Goal: Book appointment/travel/reservation

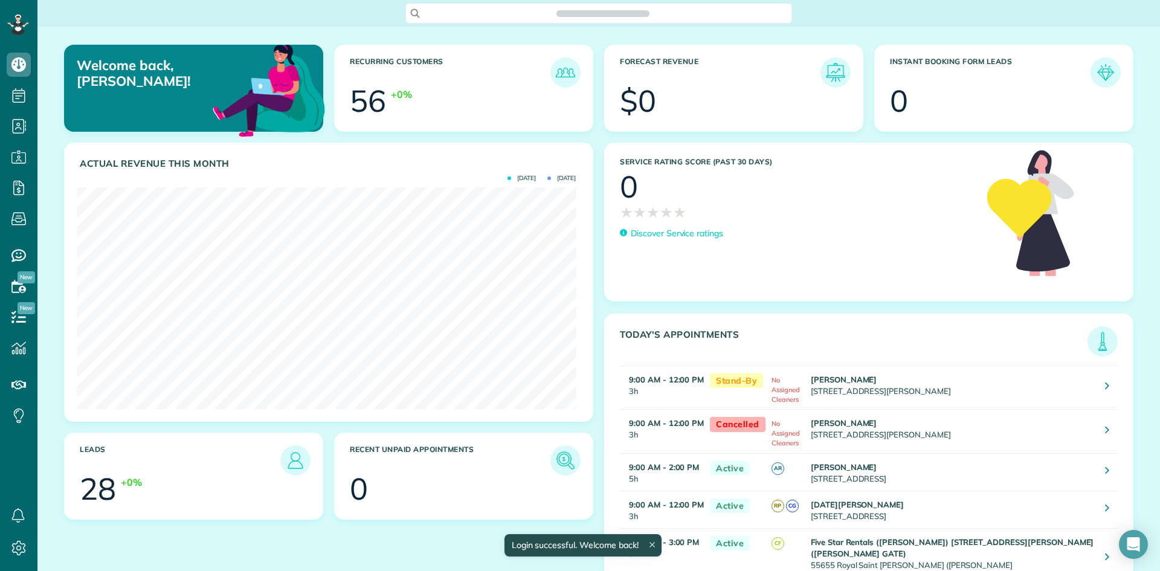
scroll to position [222, 499]
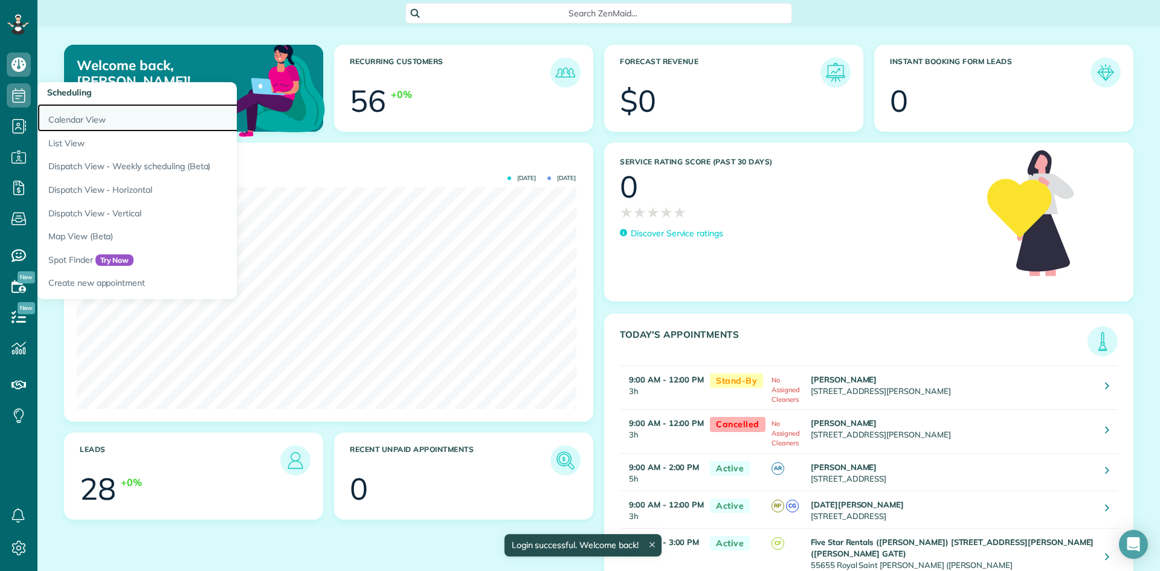
click at [70, 111] on link "Calendar View" at bounding box center [188, 118] width 302 height 28
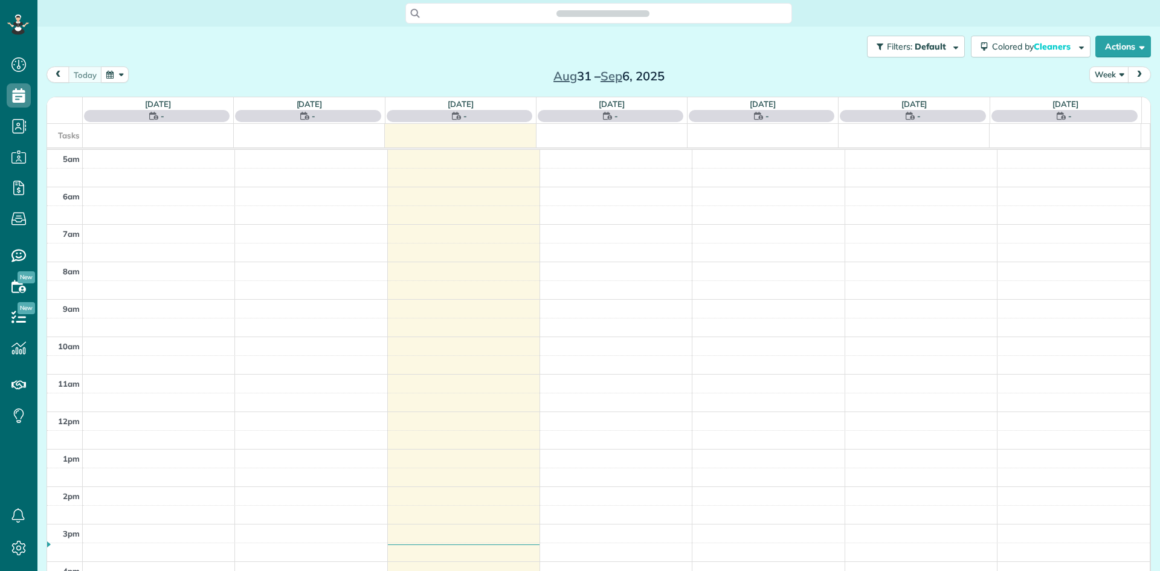
scroll to position [75, 0]
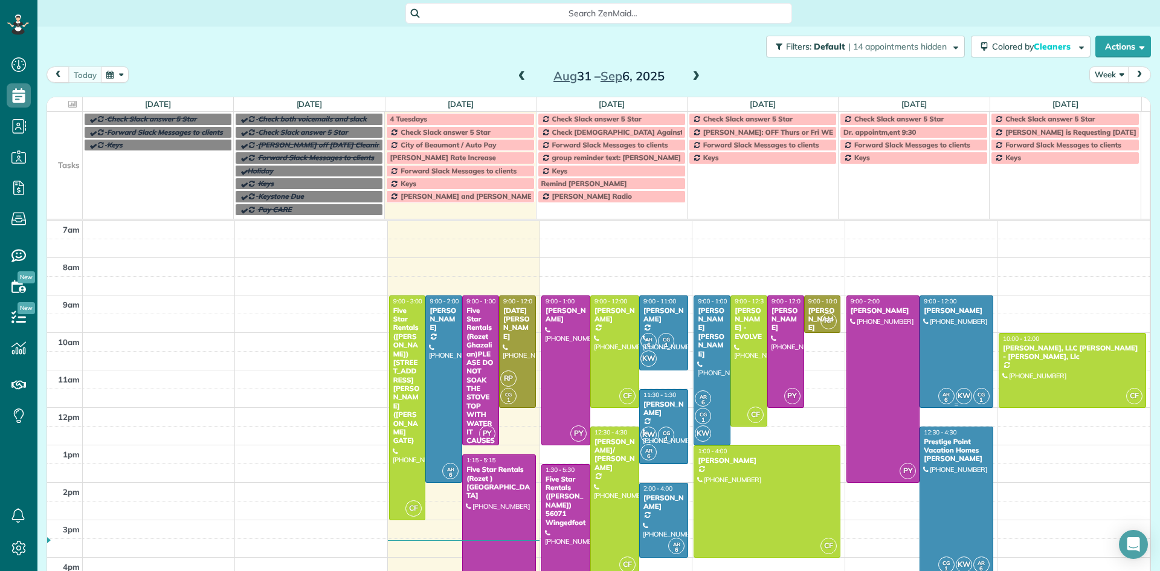
click at [930, 357] on div at bounding box center [956, 351] width 72 height 111
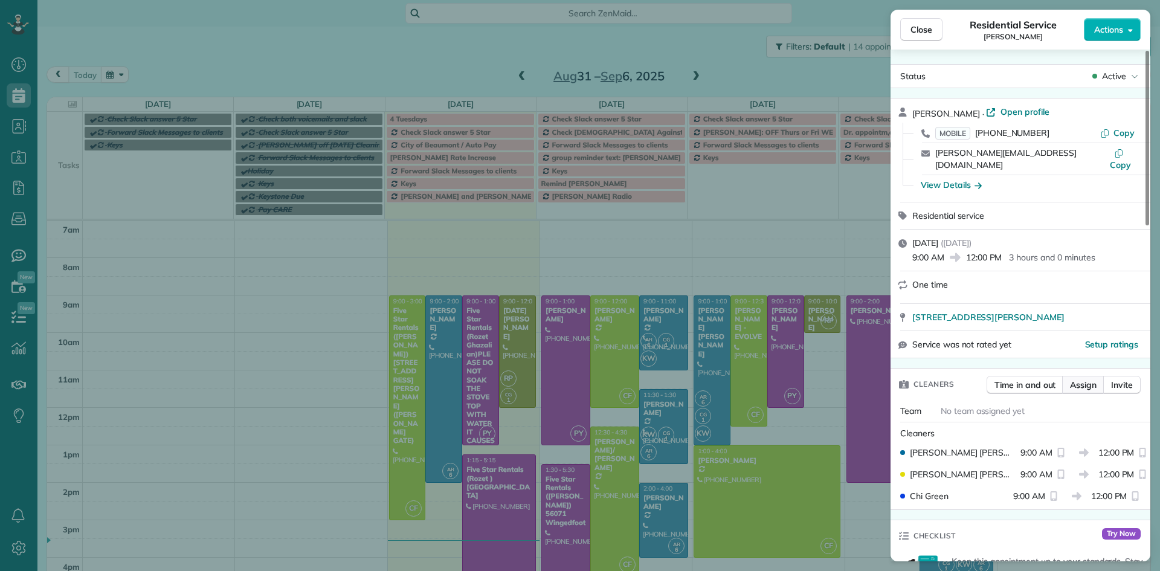
click at [1080, 388] on span "Assign" at bounding box center [1083, 385] width 27 height 12
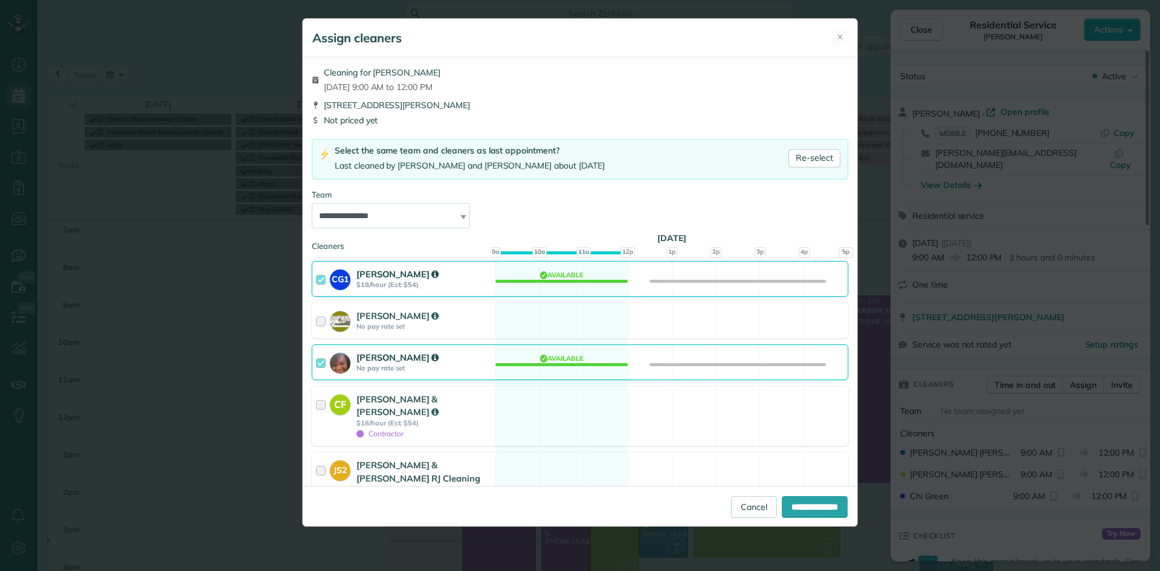
click at [316, 362] on div at bounding box center [323, 362] width 14 height 22
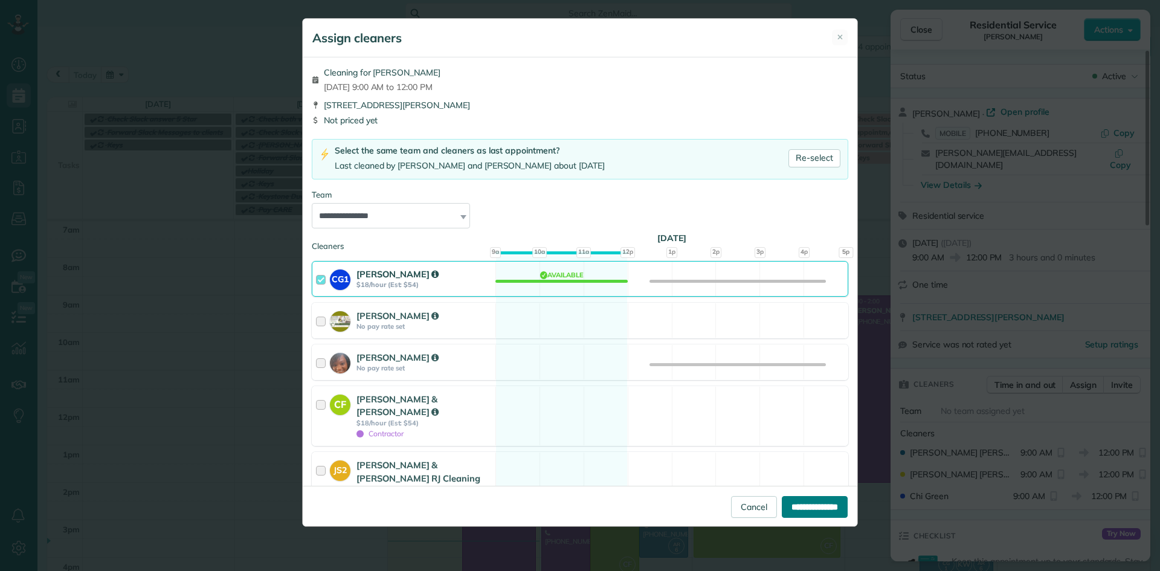
click at [820, 510] on input "**********" at bounding box center [814, 507] width 66 height 22
type input "**********"
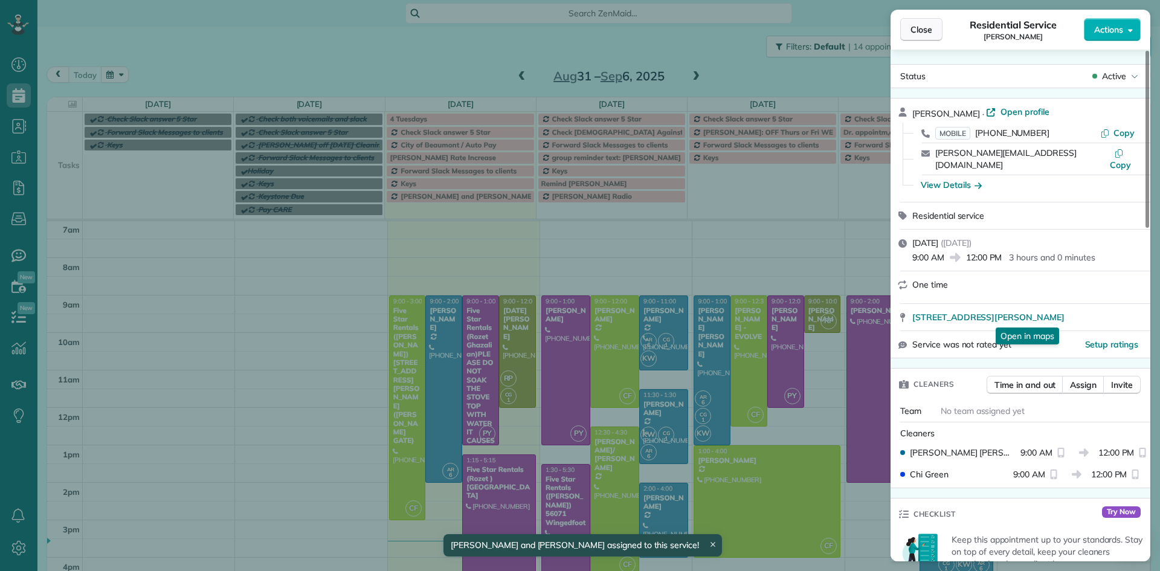
click at [921, 34] on span "Close" at bounding box center [921, 30] width 22 height 12
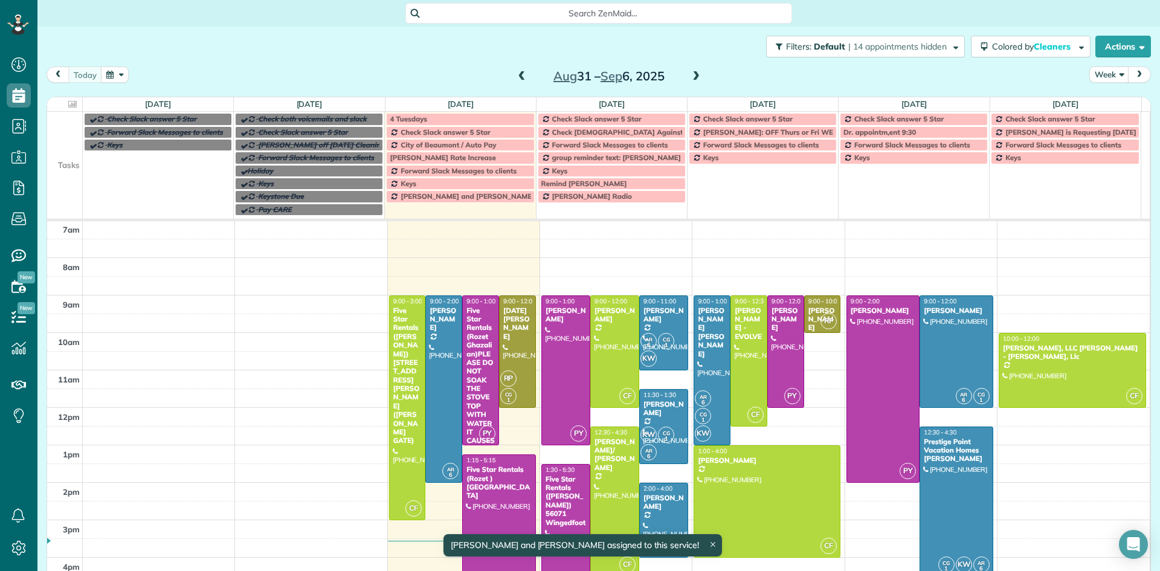
click at [942, 498] on div at bounding box center [956, 501] width 72 height 149
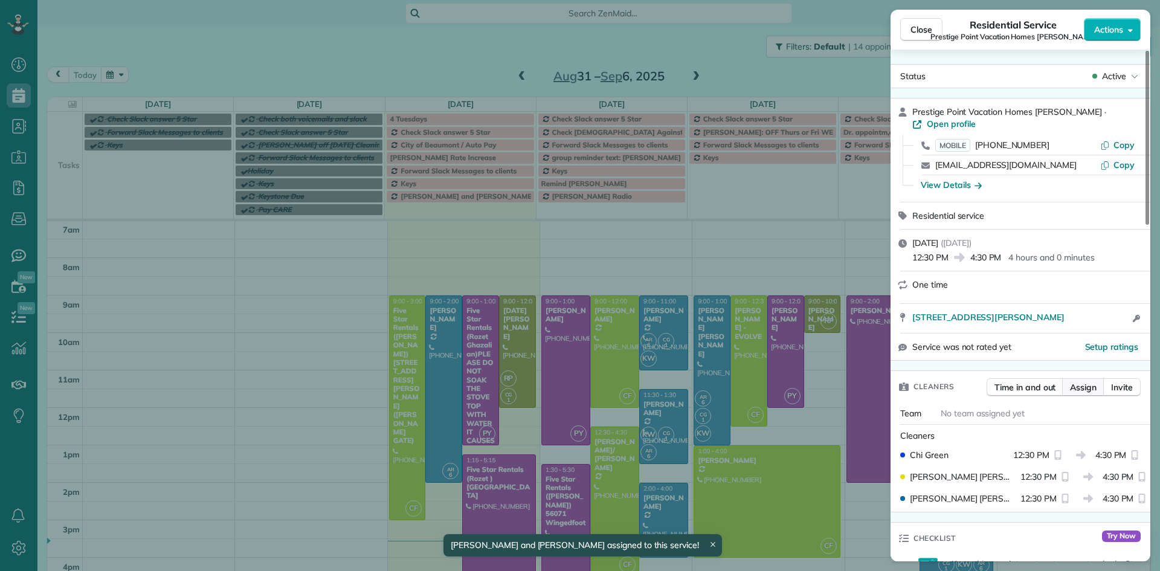
click at [1085, 387] on span "Assign" at bounding box center [1083, 387] width 27 height 12
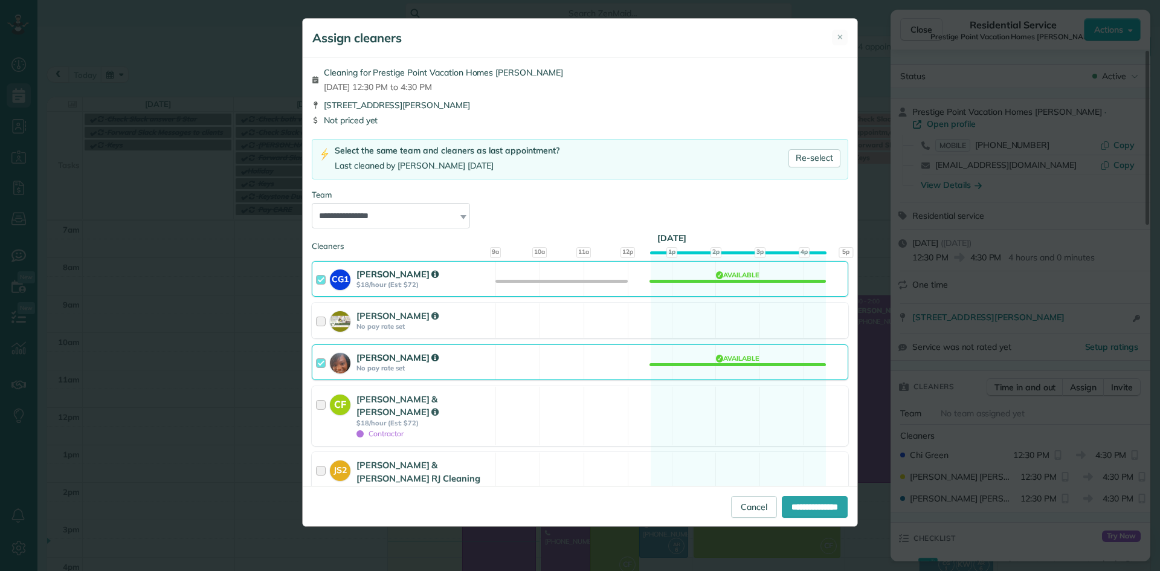
click at [324, 361] on div at bounding box center [323, 362] width 14 height 22
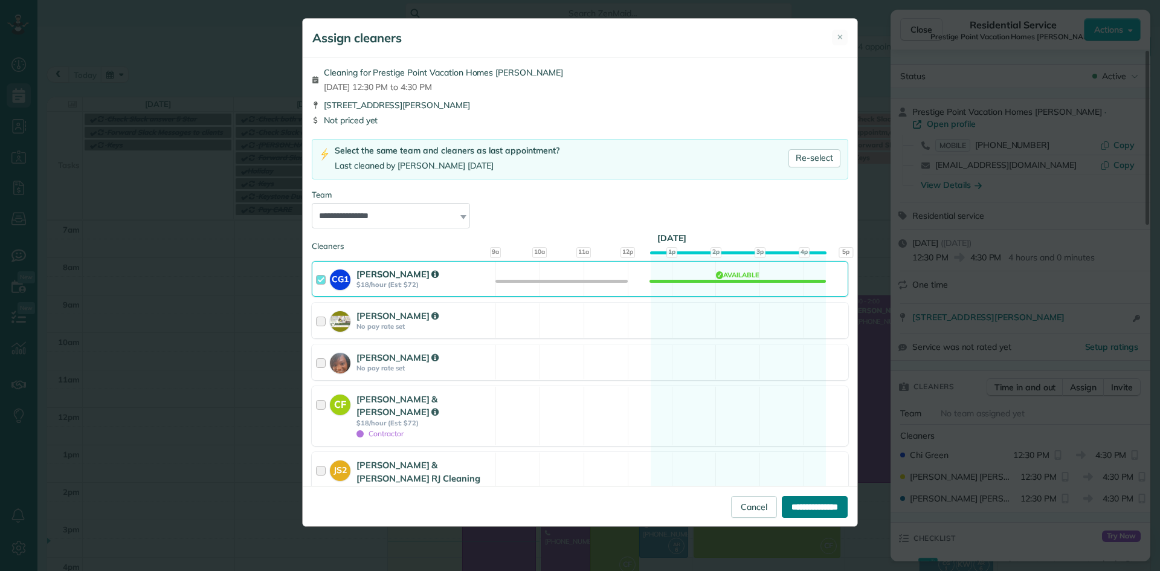
click at [804, 510] on input "**********" at bounding box center [814, 507] width 66 height 22
type input "**********"
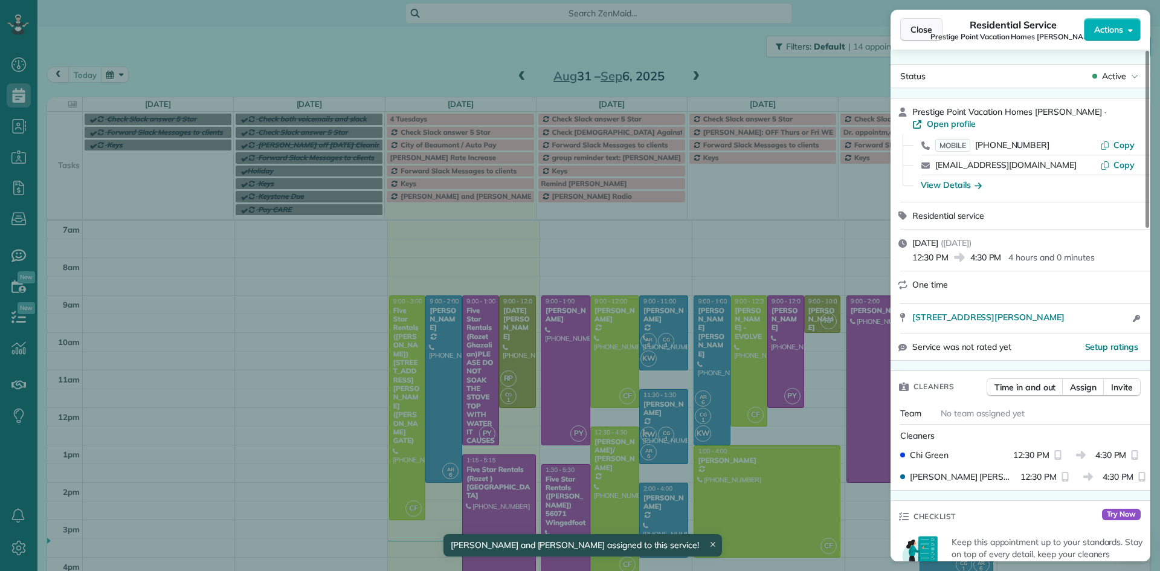
click at [918, 29] on span "Close" at bounding box center [921, 30] width 22 height 12
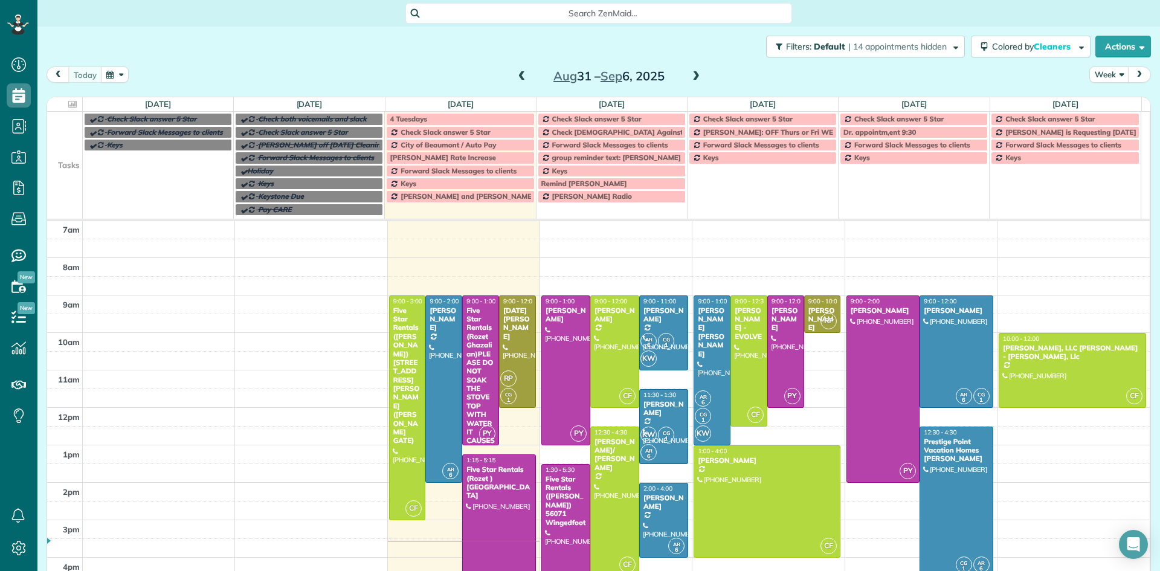
click at [691, 77] on span at bounding box center [695, 76] width 13 height 11
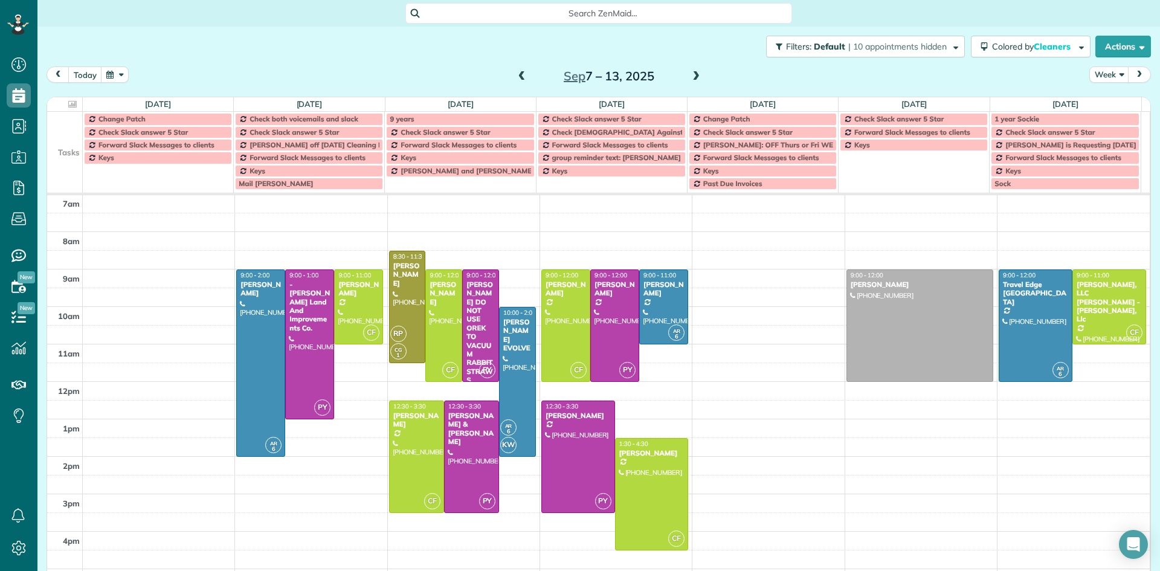
click at [518, 78] on span at bounding box center [521, 76] width 13 height 11
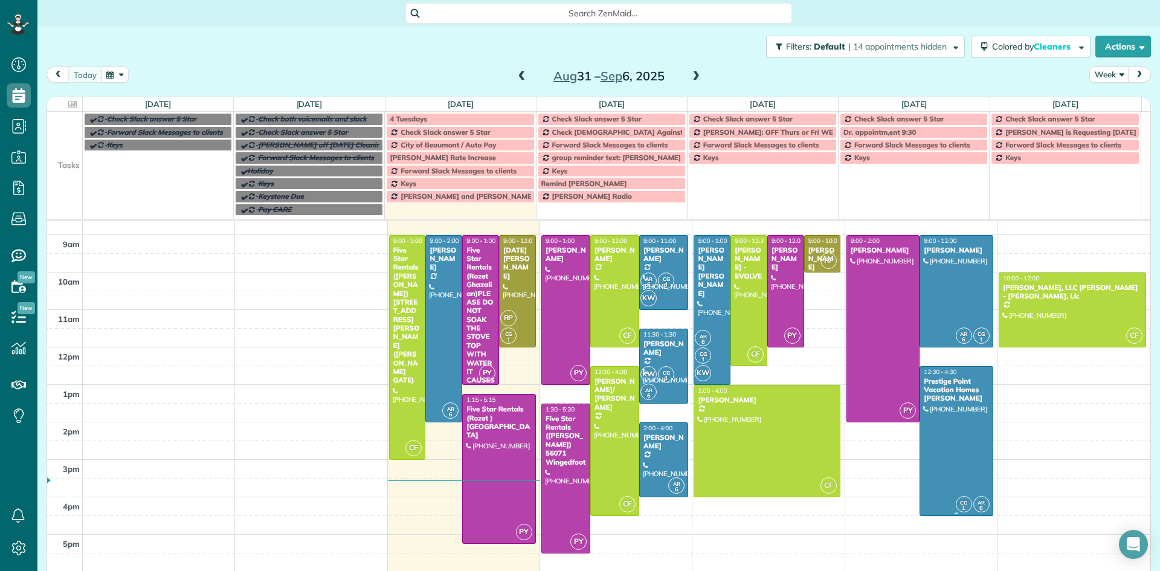
scroll to position [75, 0]
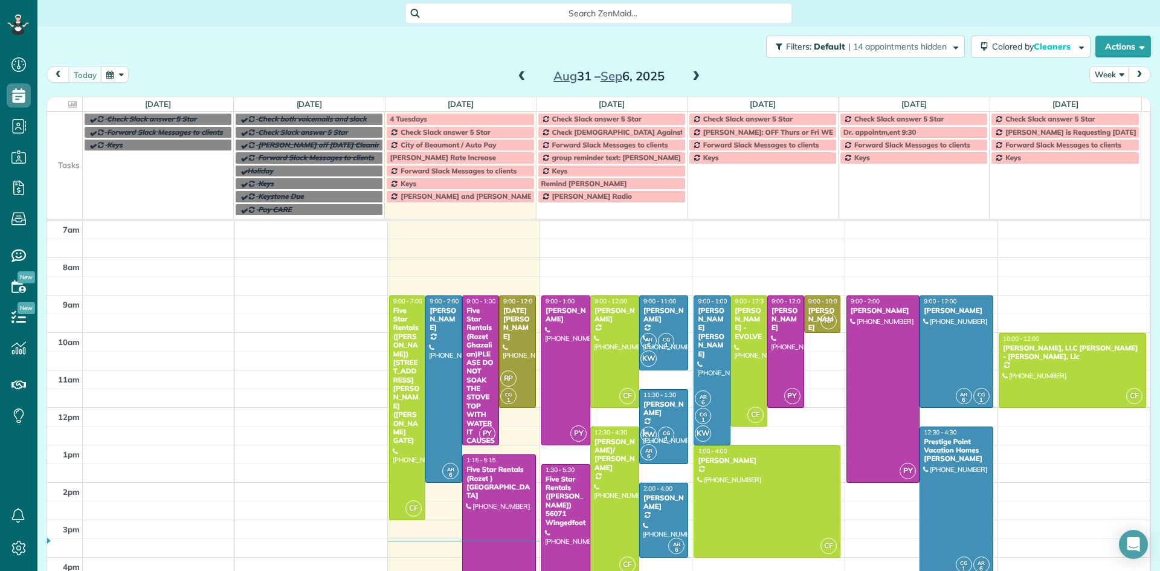
click at [690, 79] on span at bounding box center [695, 76] width 13 height 11
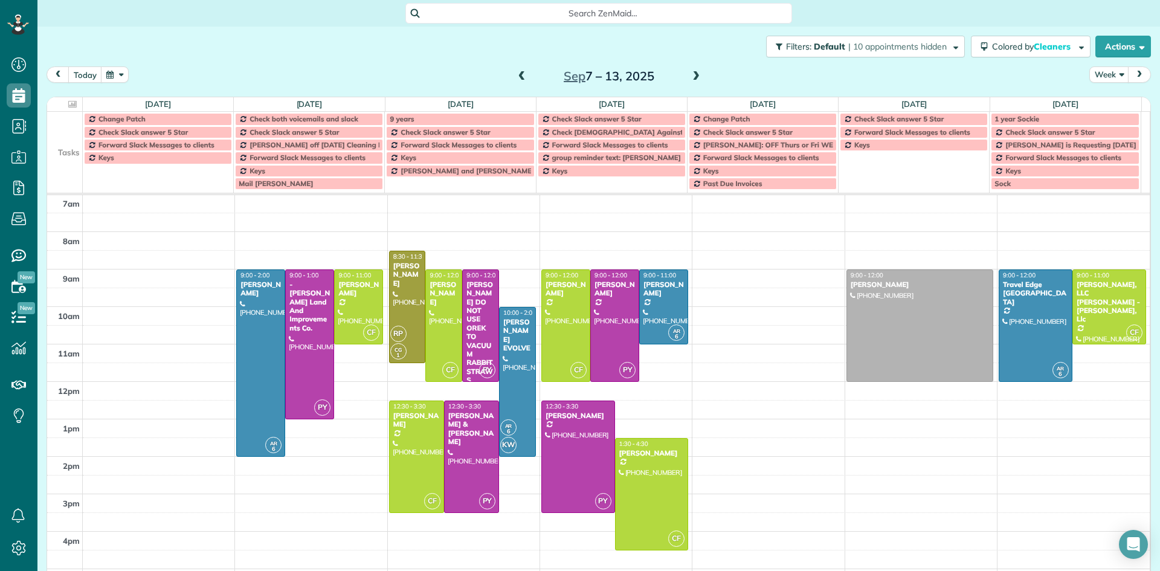
click at [515, 77] on span at bounding box center [521, 76] width 13 height 11
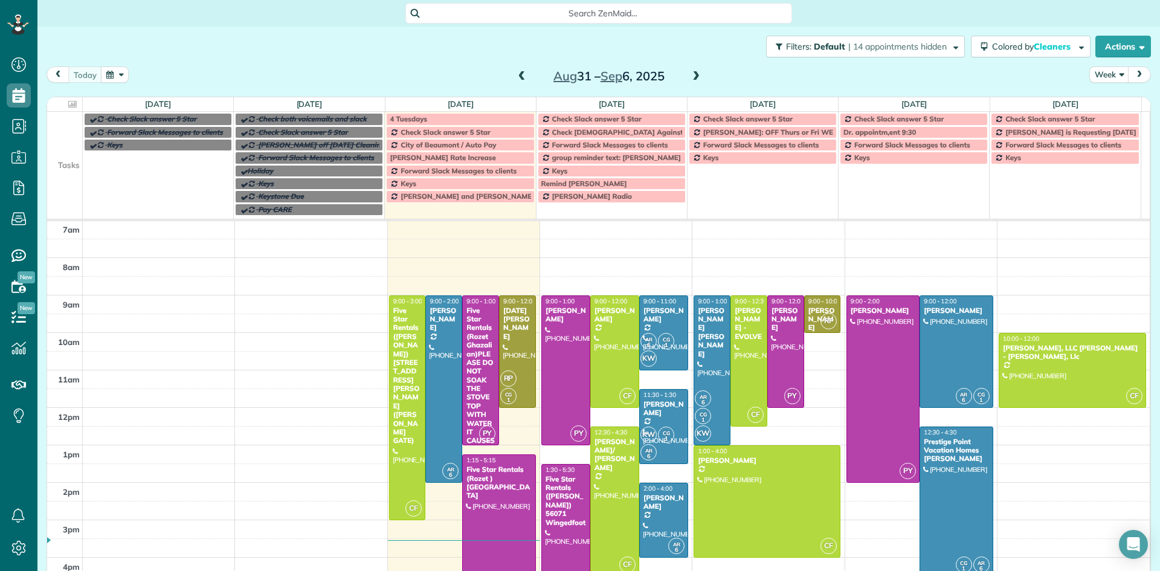
click at [692, 76] on span at bounding box center [695, 76] width 13 height 11
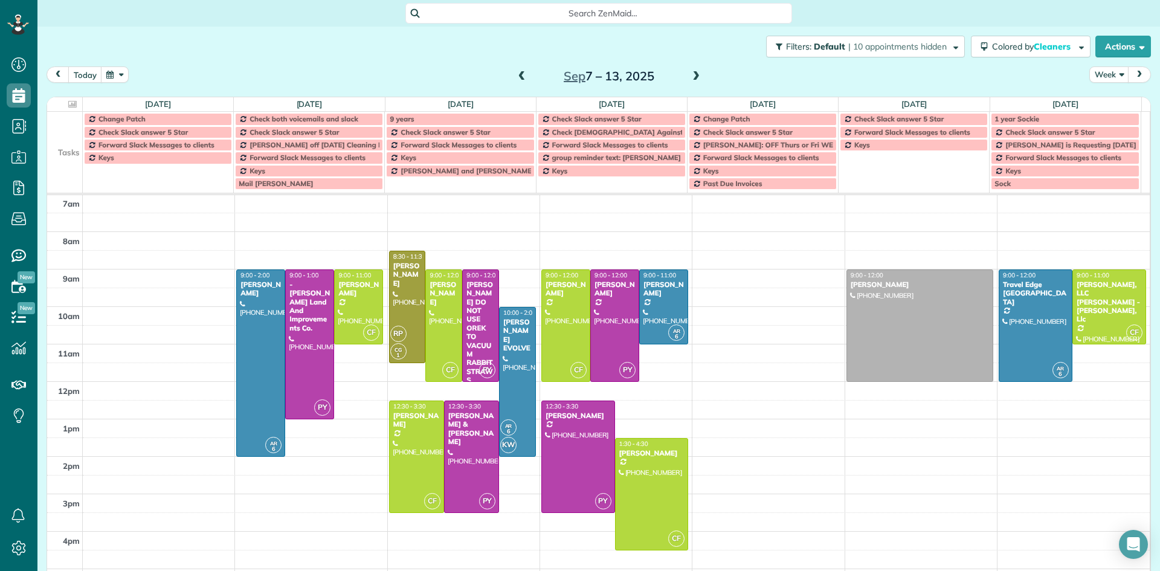
click at [515, 80] on span at bounding box center [521, 76] width 13 height 11
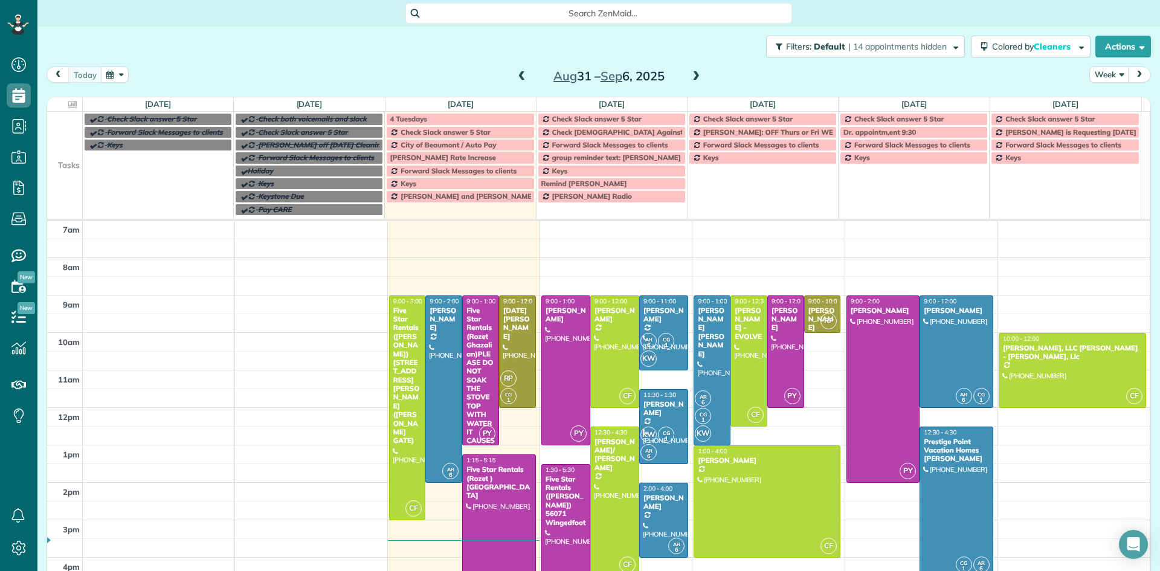
click at [689, 78] on span at bounding box center [695, 76] width 13 height 11
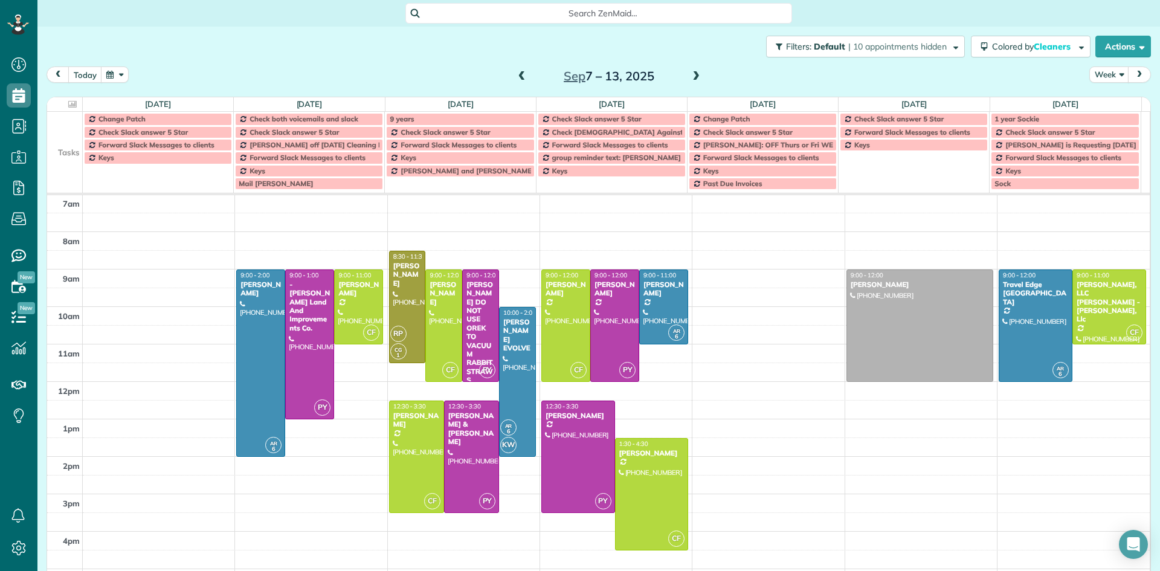
click at [689, 81] on span at bounding box center [695, 76] width 13 height 11
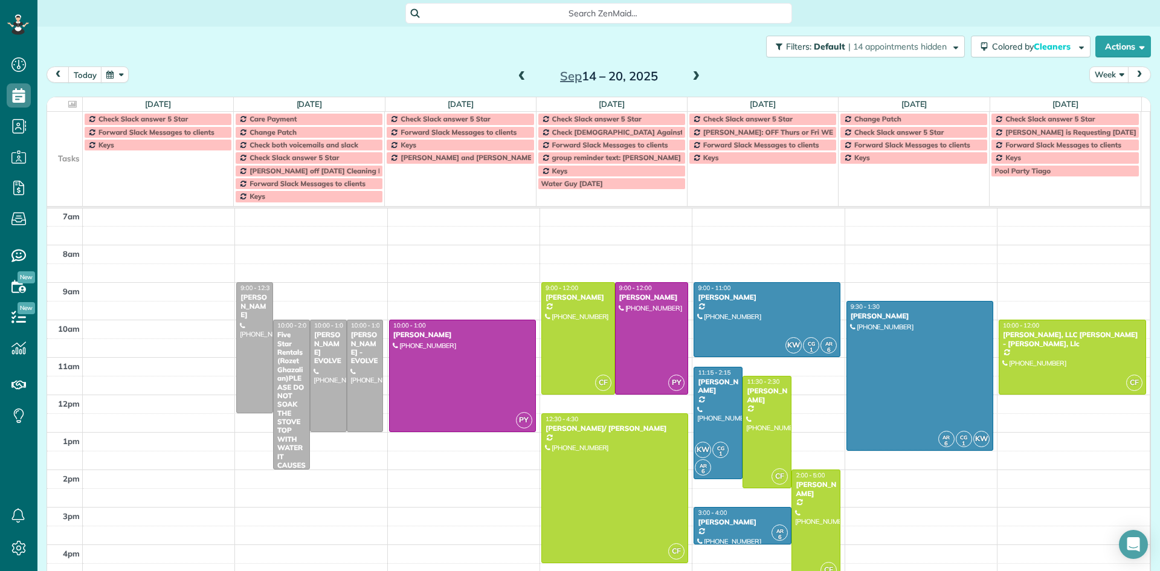
click at [516, 75] on span at bounding box center [521, 76] width 13 height 11
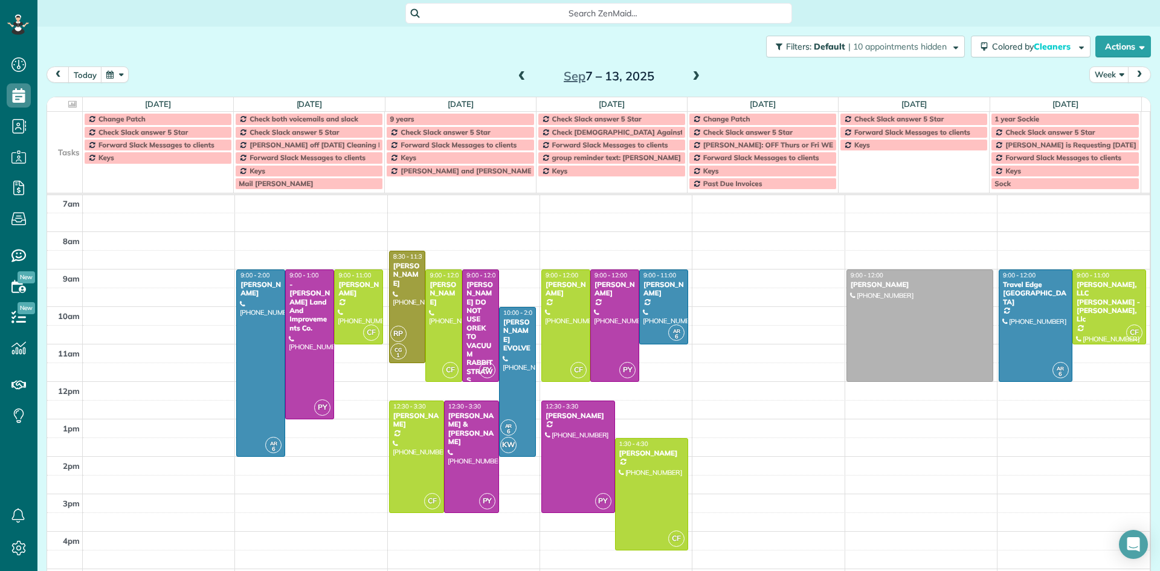
click at [690, 78] on span at bounding box center [695, 76] width 13 height 11
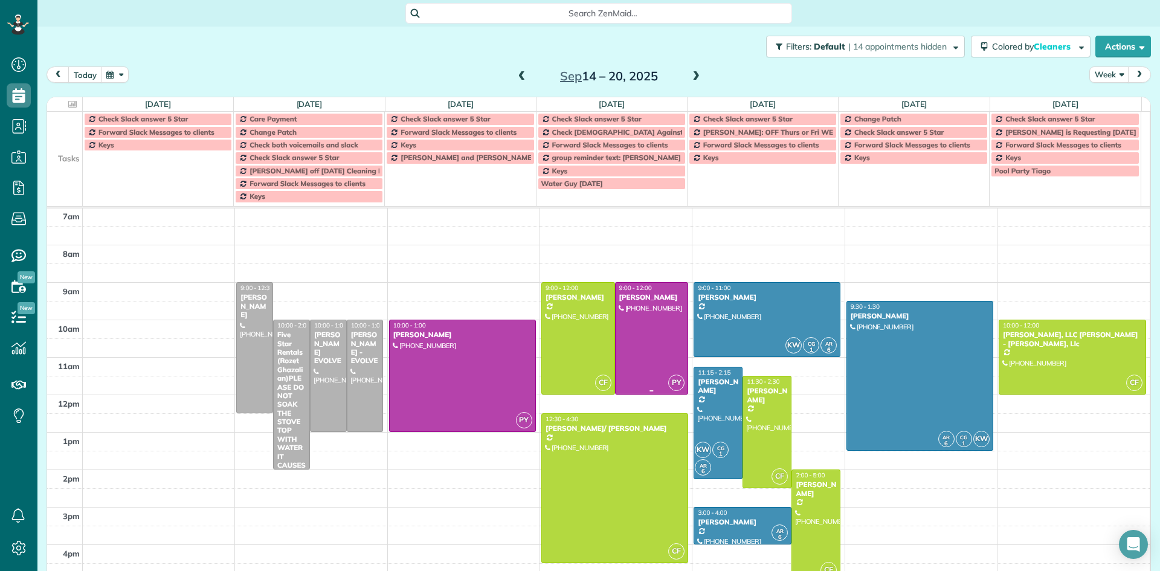
click at [646, 315] on div at bounding box center [651, 338] width 72 height 111
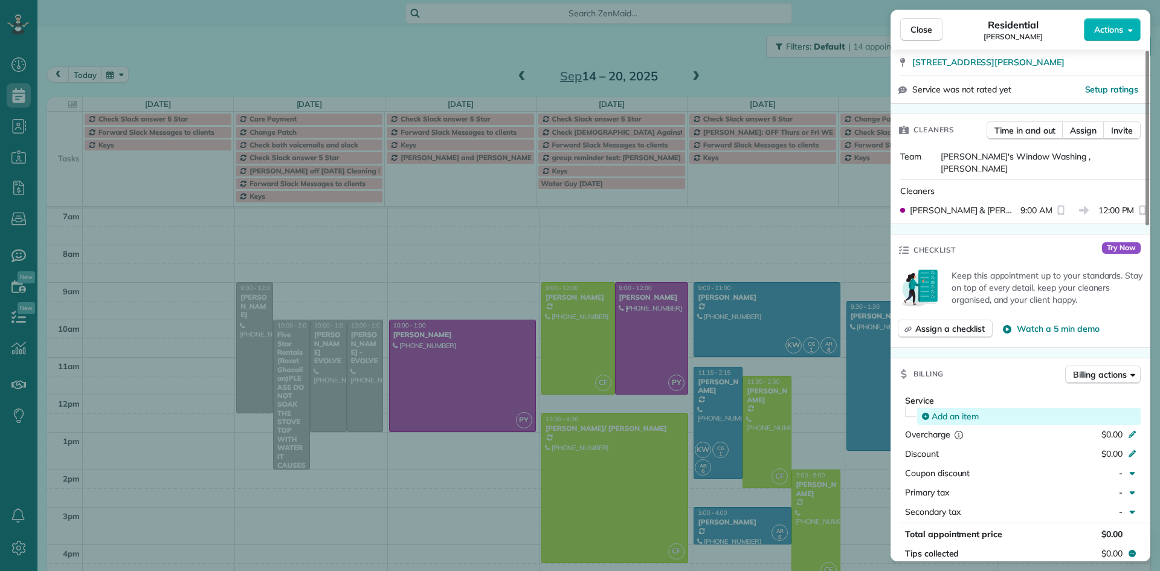
scroll to position [181, 0]
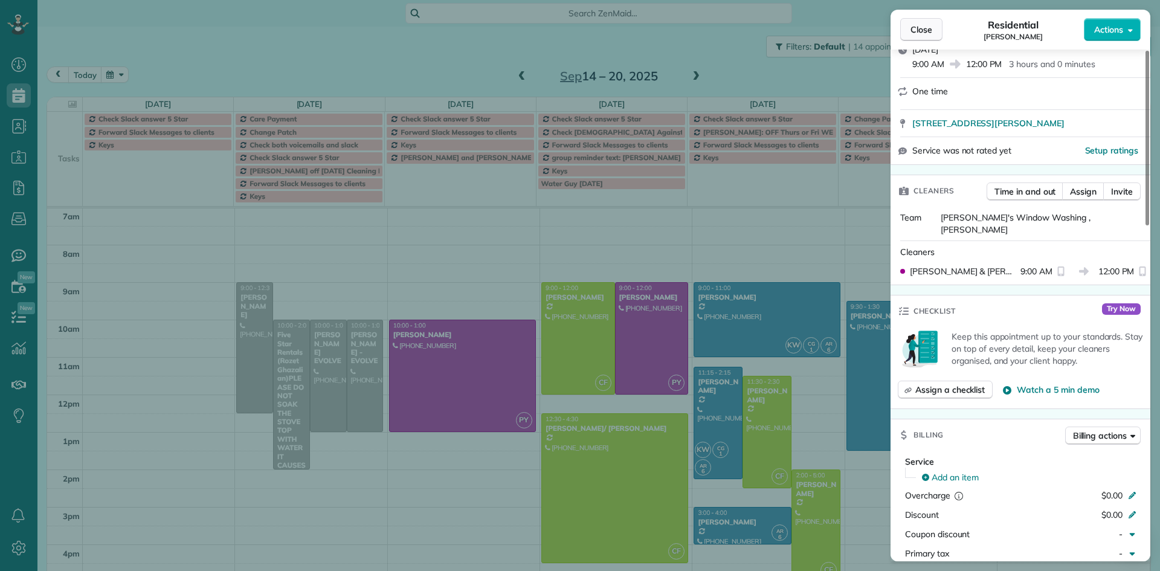
click at [914, 32] on span "Close" at bounding box center [921, 30] width 22 height 12
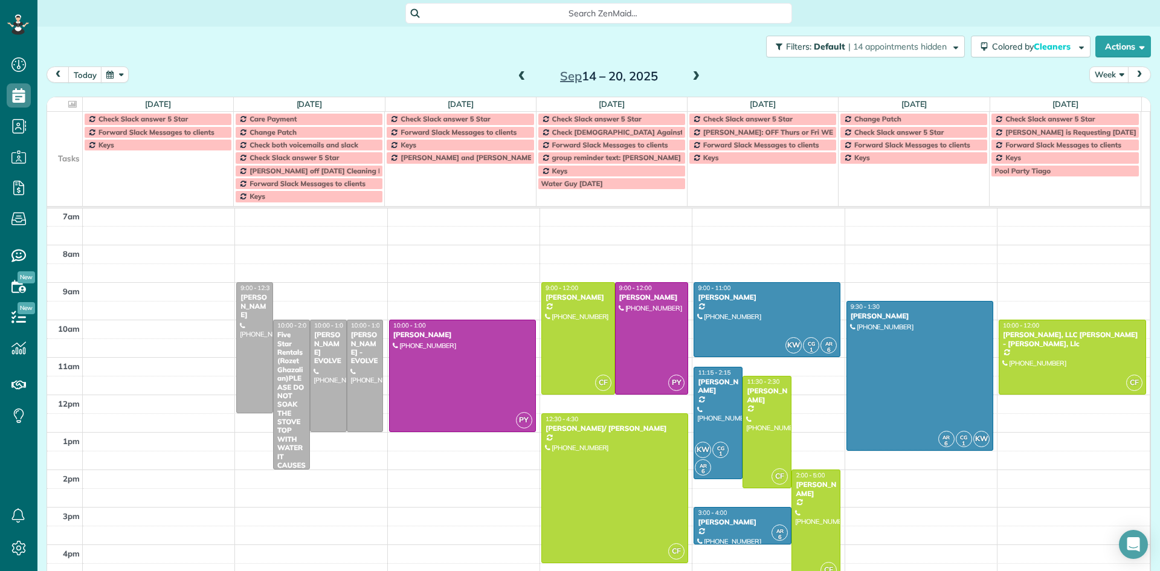
click at [110, 72] on button "button" at bounding box center [115, 74] width 28 height 16
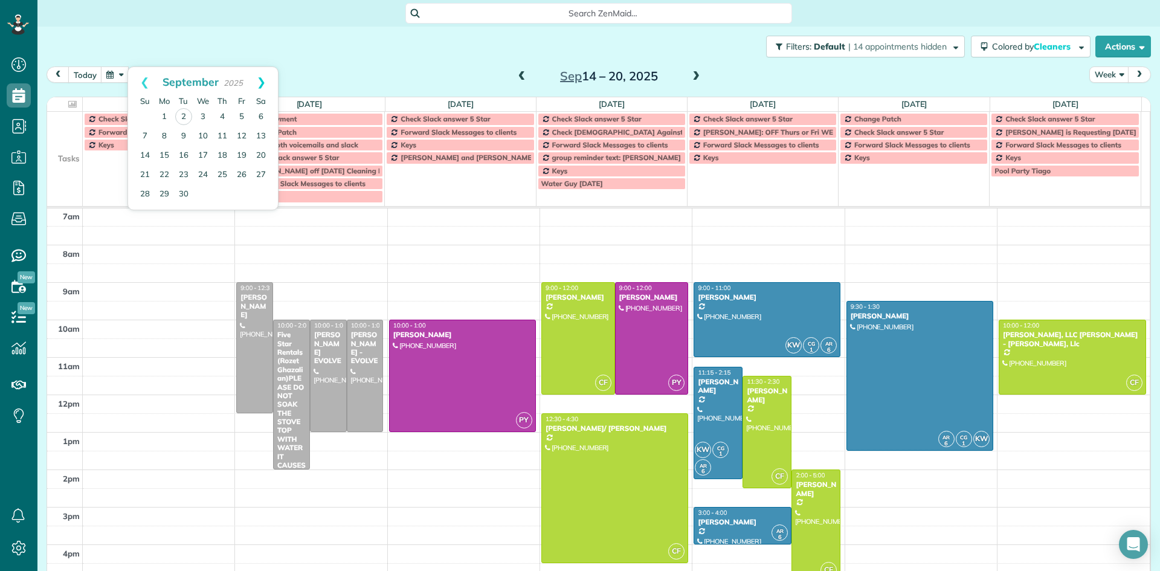
click at [268, 81] on link "Next" at bounding box center [261, 82] width 33 height 30
click at [263, 83] on link "Next" at bounding box center [261, 82] width 33 height 30
click at [144, 172] on link "18" at bounding box center [144, 174] width 19 height 19
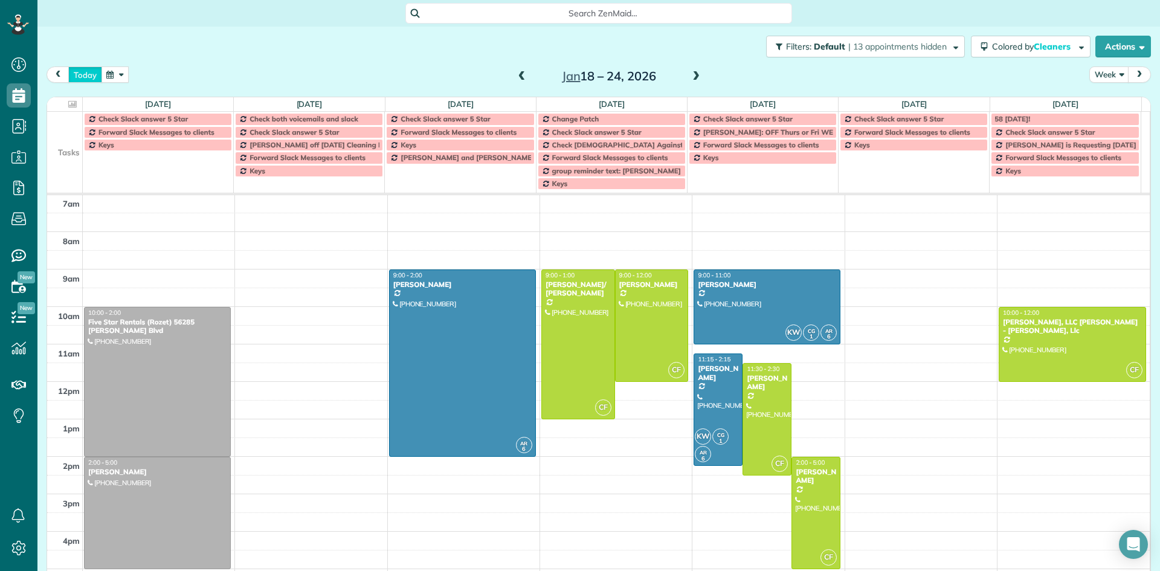
click at [79, 75] on button "today" at bounding box center [85, 74] width 34 height 16
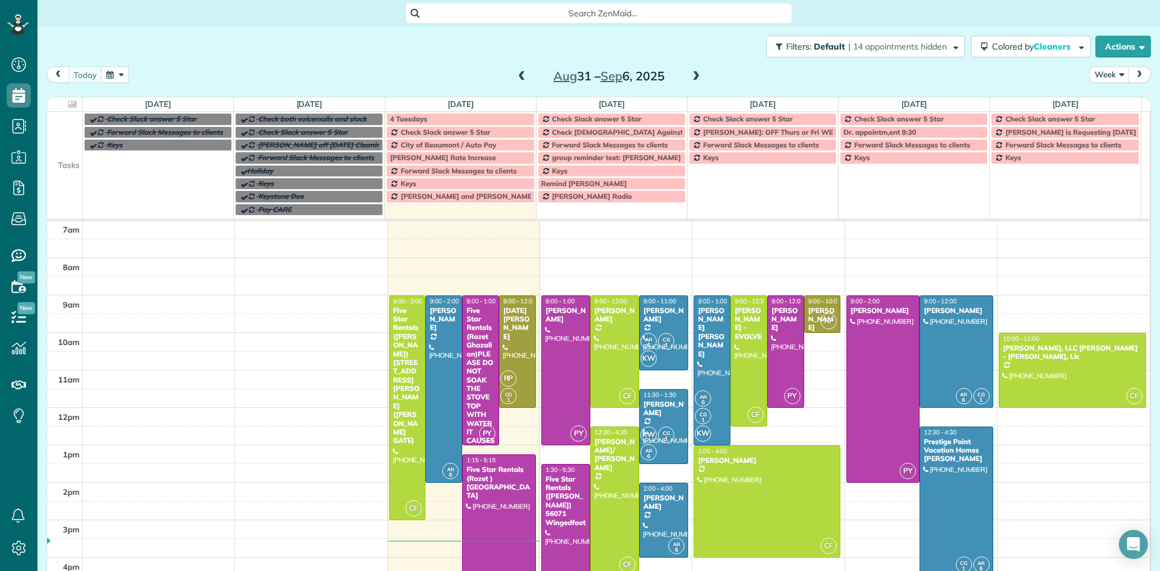
click at [689, 80] on span at bounding box center [695, 76] width 13 height 11
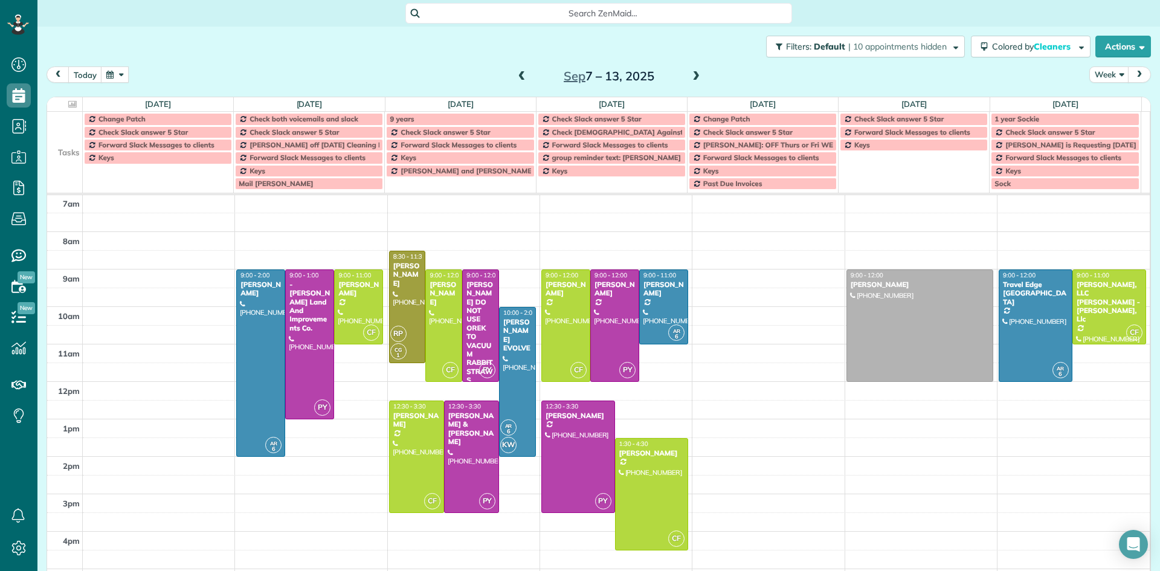
click at [689, 80] on span at bounding box center [695, 76] width 13 height 11
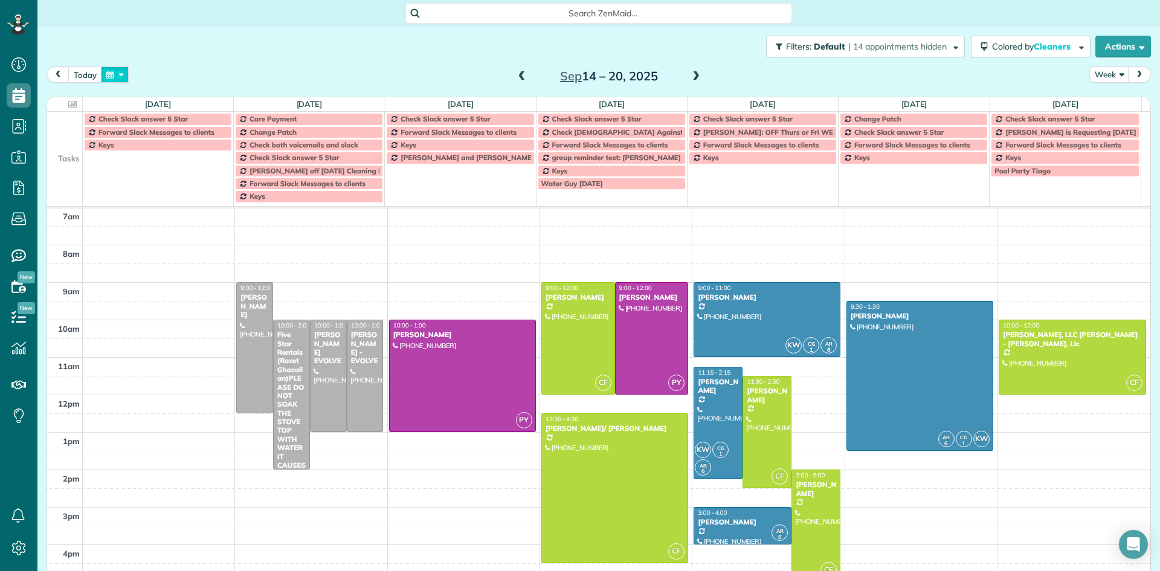
click at [107, 78] on button "button" at bounding box center [115, 74] width 28 height 16
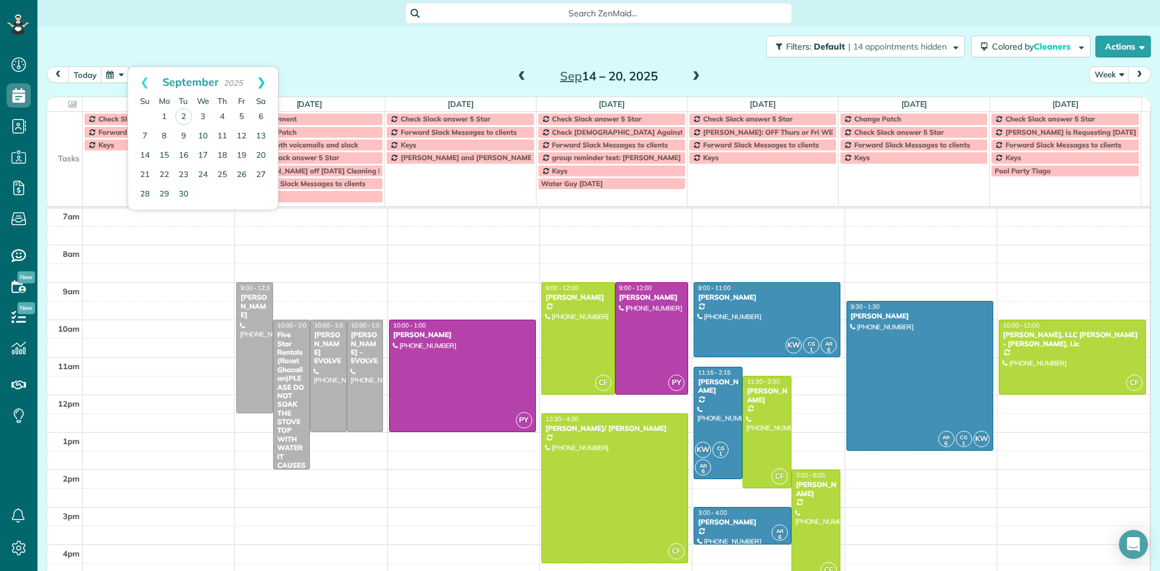
click at [268, 83] on link "Next" at bounding box center [261, 82] width 33 height 30
click at [148, 175] on link "18" at bounding box center [144, 174] width 19 height 19
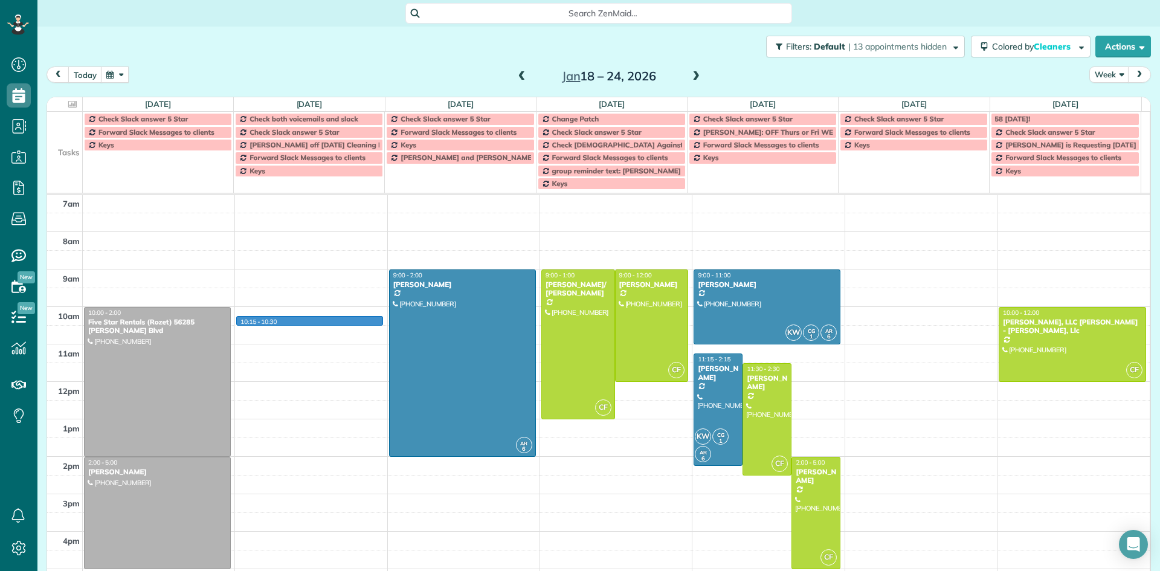
click at [254, 318] on div "5am 6am 7am 8am 9am 10am 11am 12pm 1pm 2pm 3pm 4pm 5pm 6pm 7pm 8pm 9pm 10pm 10:…" at bounding box center [598, 456] width 1102 height 673
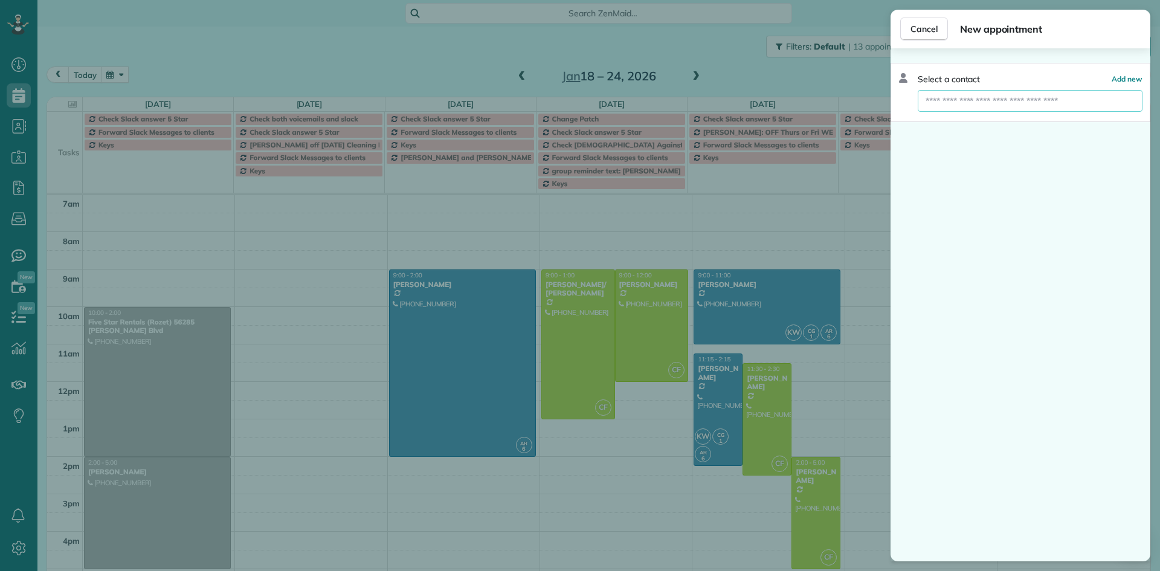
click at [937, 98] on input "text" at bounding box center [1029, 101] width 225 height 22
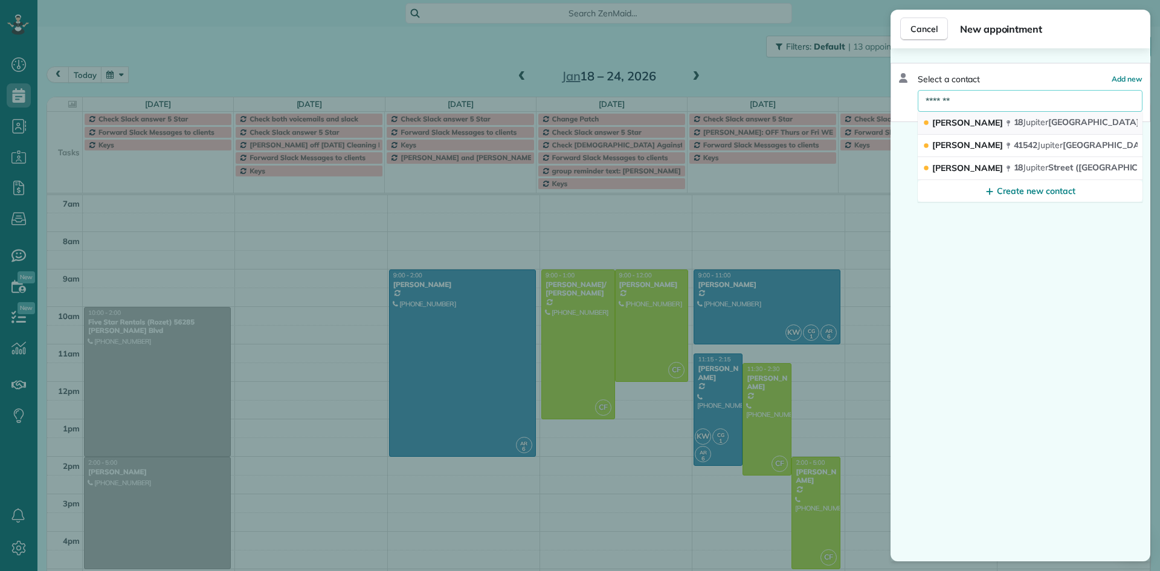
type input "*******"
click at [957, 124] on span "[PERSON_NAME]" at bounding box center [967, 122] width 71 height 11
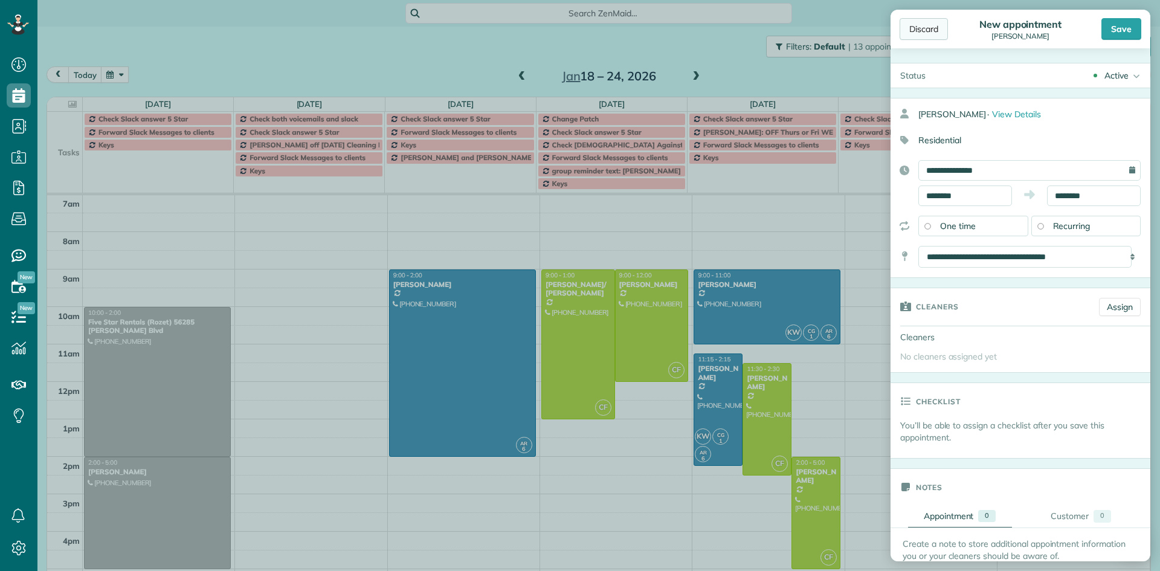
click at [926, 33] on div "Discard" at bounding box center [923, 29] width 48 height 22
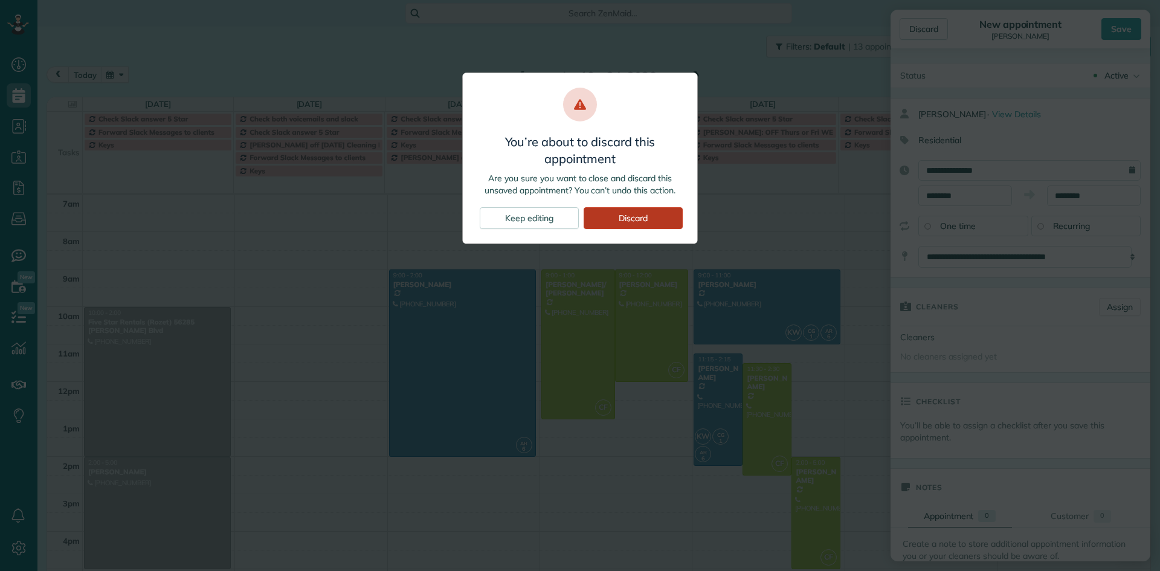
click at [643, 223] on div "Discard" at bounding box center [632, 218] width 99 height 22
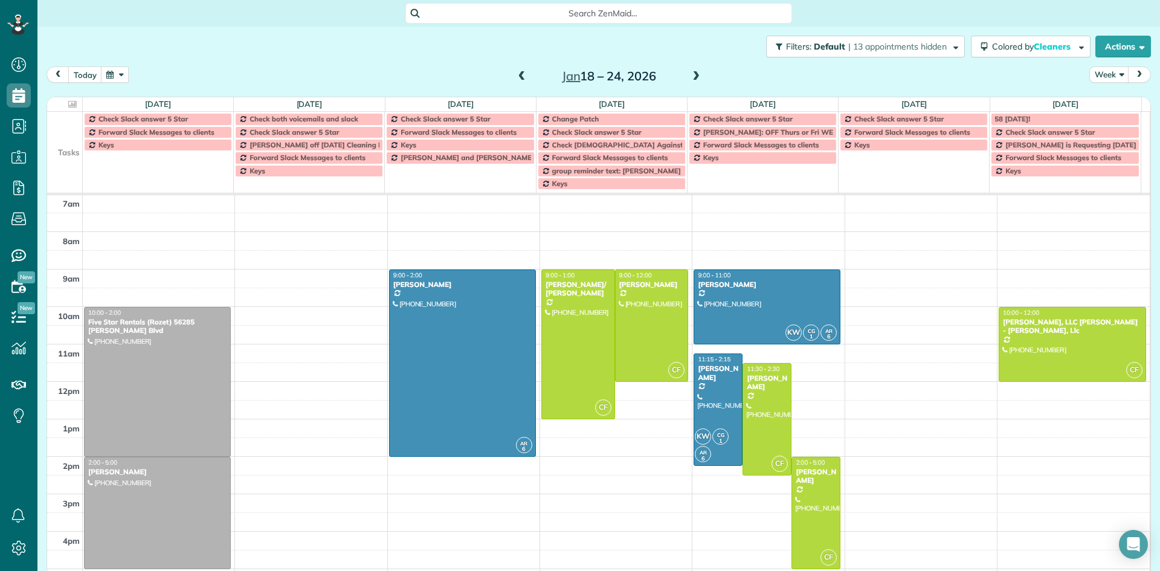
click at [334, 306] on div "5am 6am 7am 8am 9am 10am 11am 12pm 1pm 2pm 3pm 4pm 5pm 6pm 7pm 8pm 9pm 10pm 10:…" at bounding box center [598, 456] width 1102 height 673
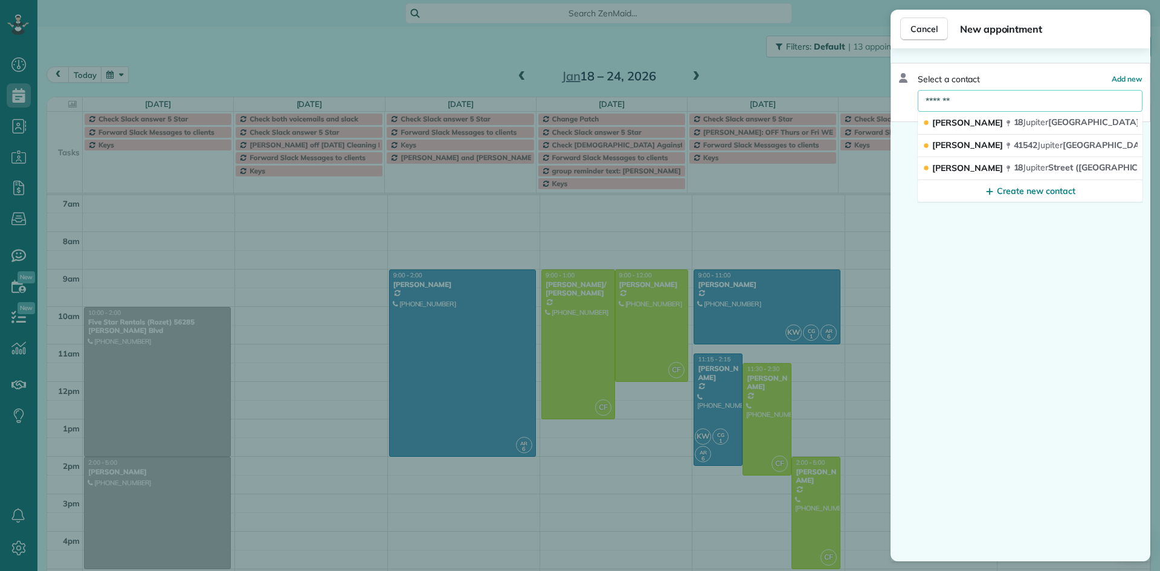
drag, startPoint x: 961, startPoint y: 100, endPoint x: 800, endPoint y: 104, distance: 161.9
click at [800, 104] on div "Cancel New appointment Select a contact Add new ******* [PERSON_NAME][GEOGRAPHI…" at bounding box center [580, 285] width 1160 height 571
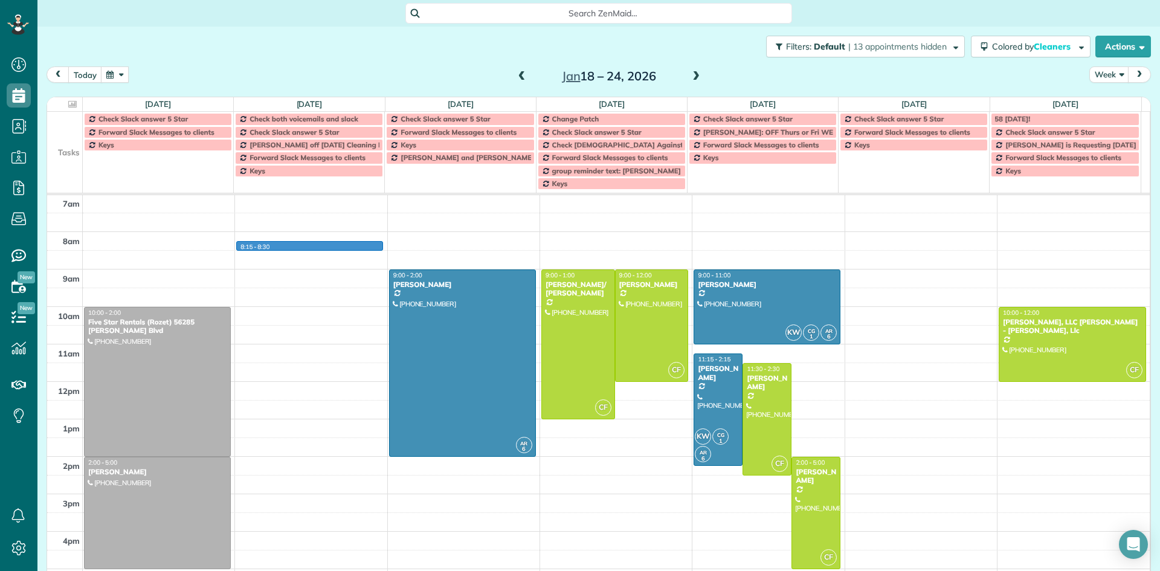
click at [336, 244] on div "5am 6am 7am 8am 9am 10am 11am 12pm 1pm 2pm 3pm 4pm 5pm 6pm 7pm 8pm 9pm 10pm 10:…" at bounding box center [598, 456] width 1102 height 673
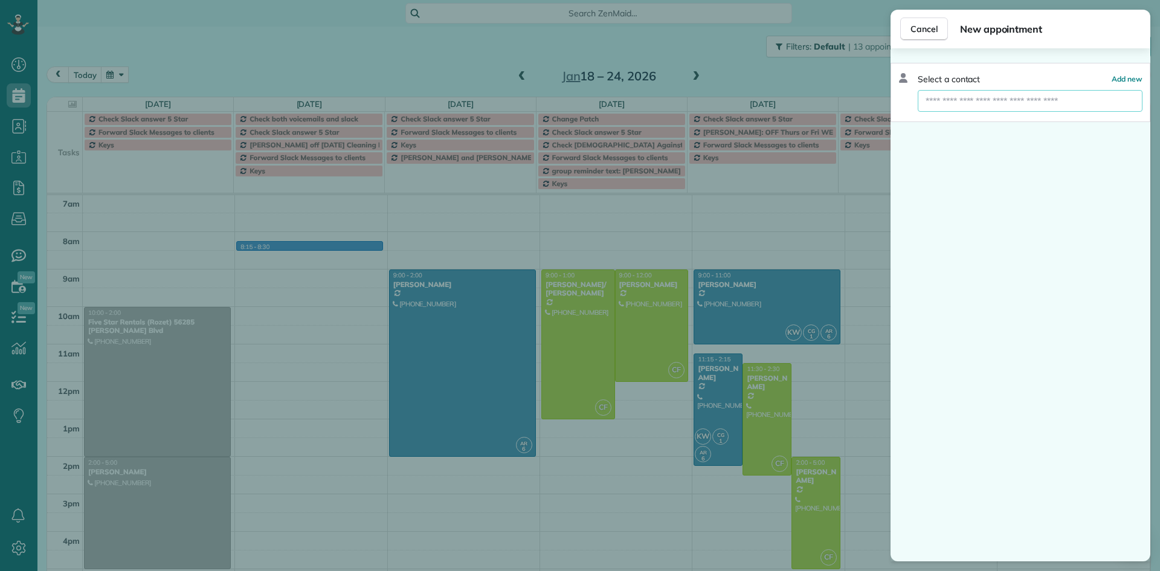
click at [949, 103] on input "text" at bounding box center [1029, 101] width 225 height 22
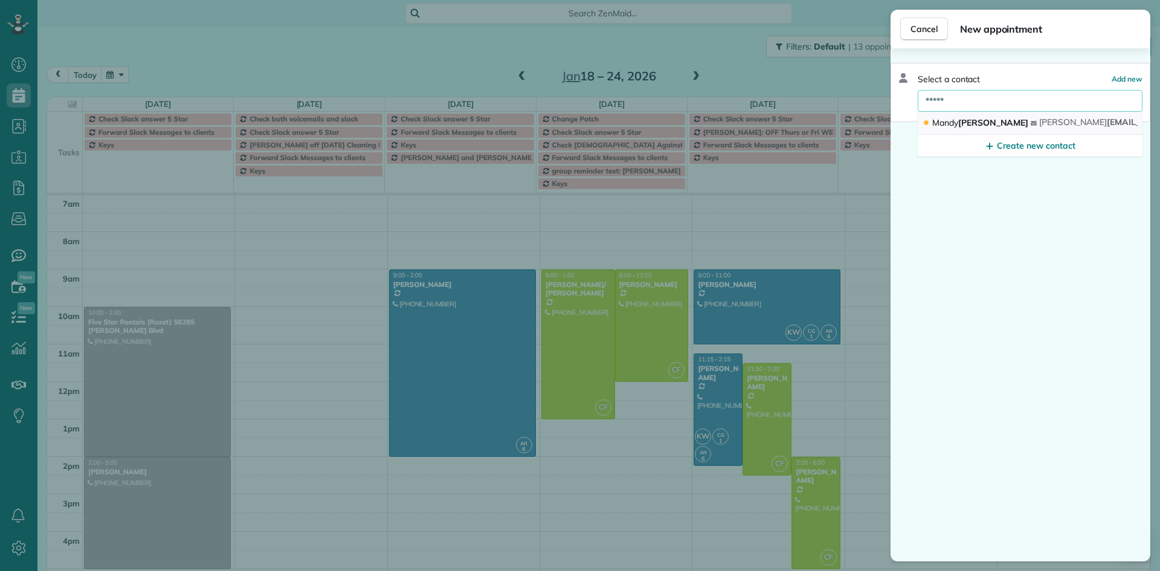
type input "*****"
click at [960, 125] on span "[PERSON_NAME]" at bounding box center [980, 122] width 96 height 11
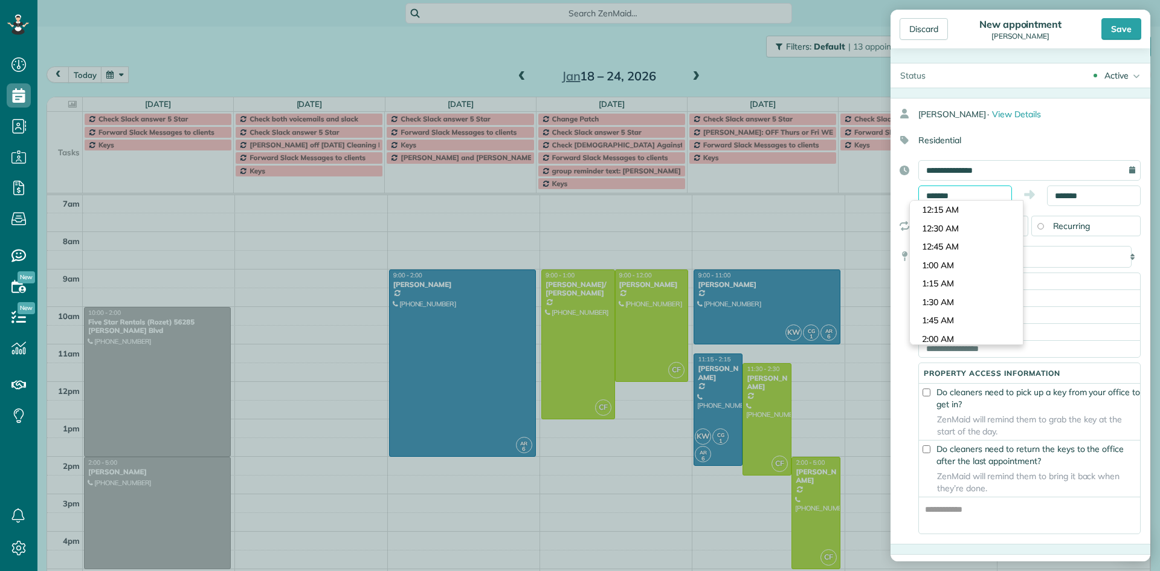
click at [958, 197] on input "*******" at bounding box center [965, 195] width 94 height 21
type input "*******"
click at [951, 278] on body "Dashboard Scheduling Calendar View List View Dispatch View - Weekly scheduling …" at bounding box center [580, 285] width 1160 height 571
click at [1067, 193] on input "*******" at bounding box center [1094, 195] width 94 height 21
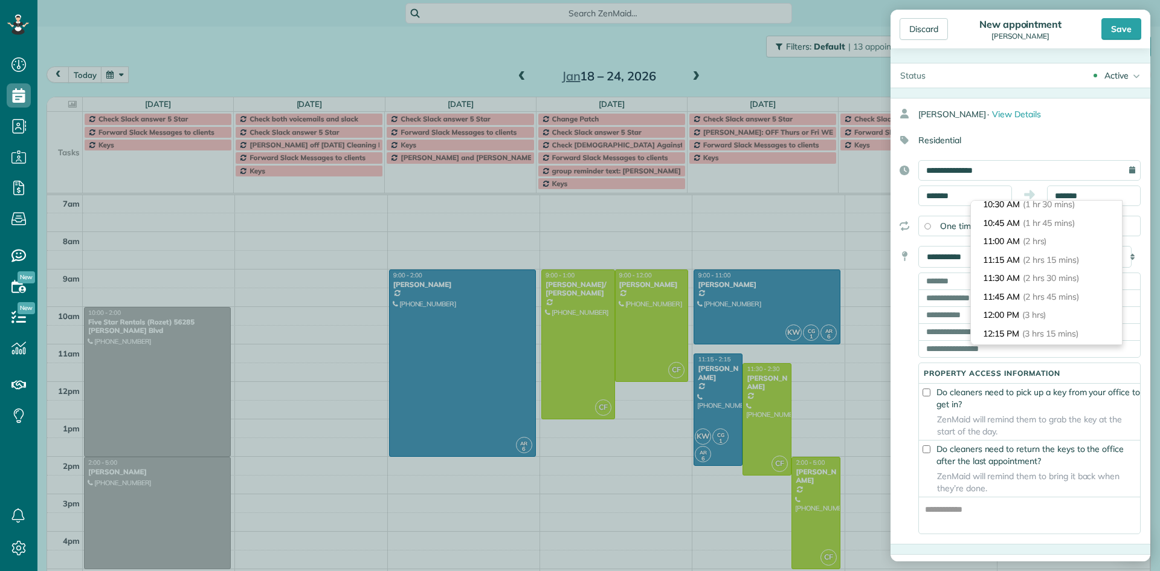
scroll to position [155, 0]
type input "********"
click at [1044, 280] on span "(3 hrs)" at bounding box center [1035, 275] width 26 height 11
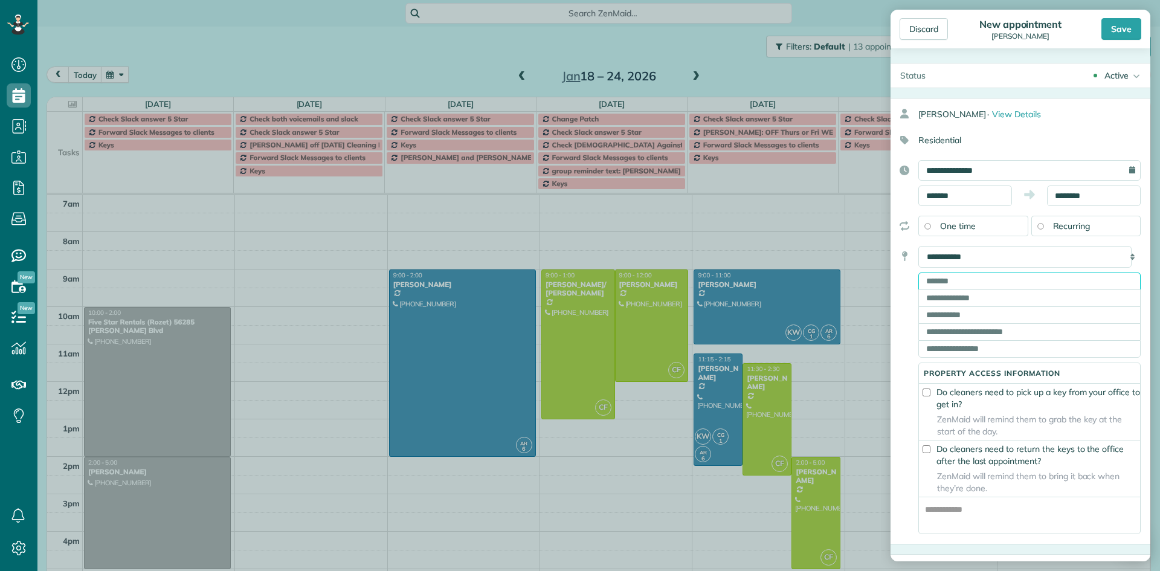
click at [990, 281] on input "text" at bounding box center [1029, 280] width 222 height 17
type input "*****"
click at [1048, 254] on select "**********" at bounding box center [1024, 257] width 213 height 22
select select "*******"
click at [918, 246] on select "**********" at bounding box center [1024, 257] width 213 height 22
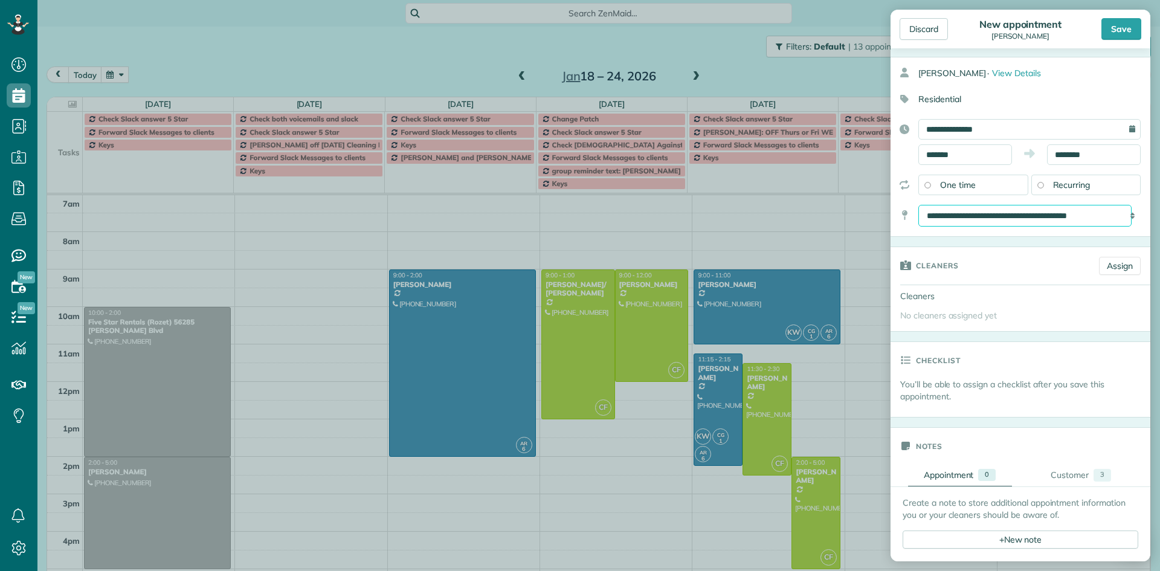
scroll to position [121, 0]
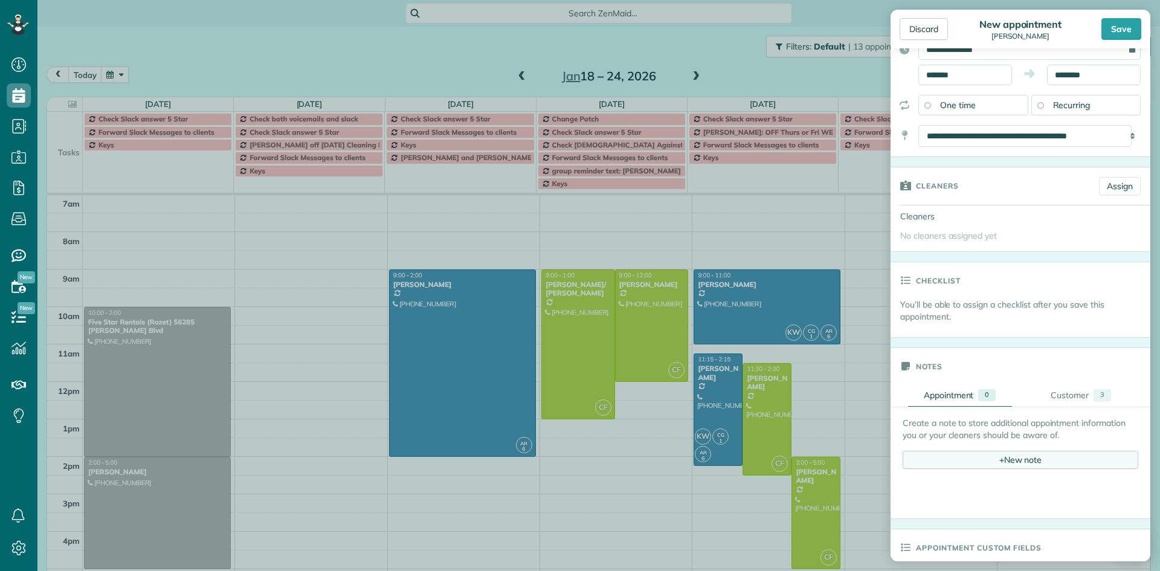
click at [1039, 458] on div "+ New note" at bounding box center [1020, 460] width 236 height 18
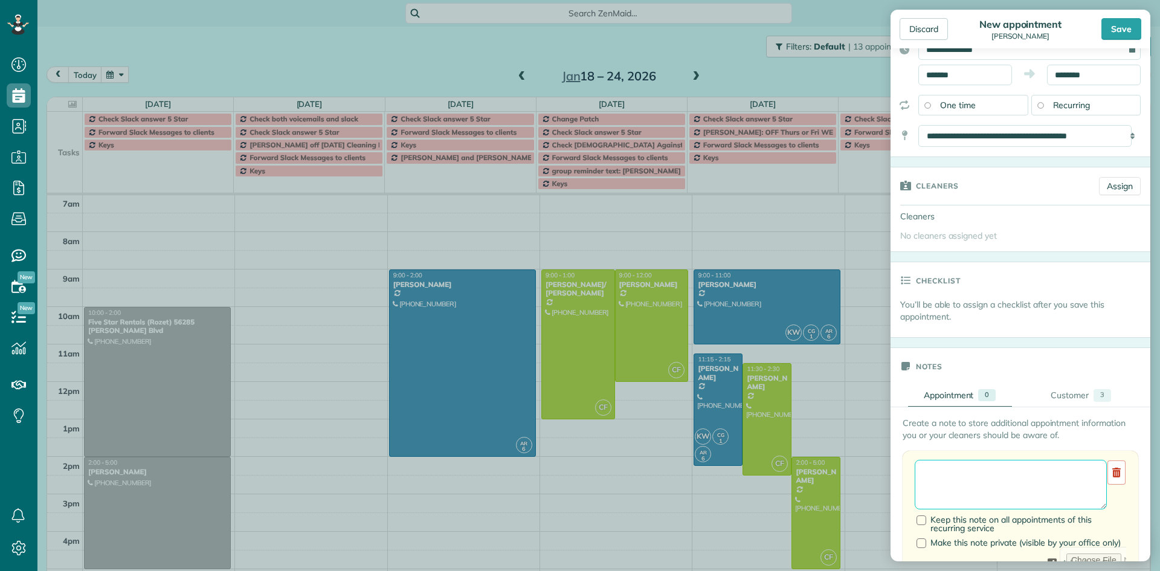
click at [928, 470] on textarea at bounding box center [1010, 485] width 192 height 50
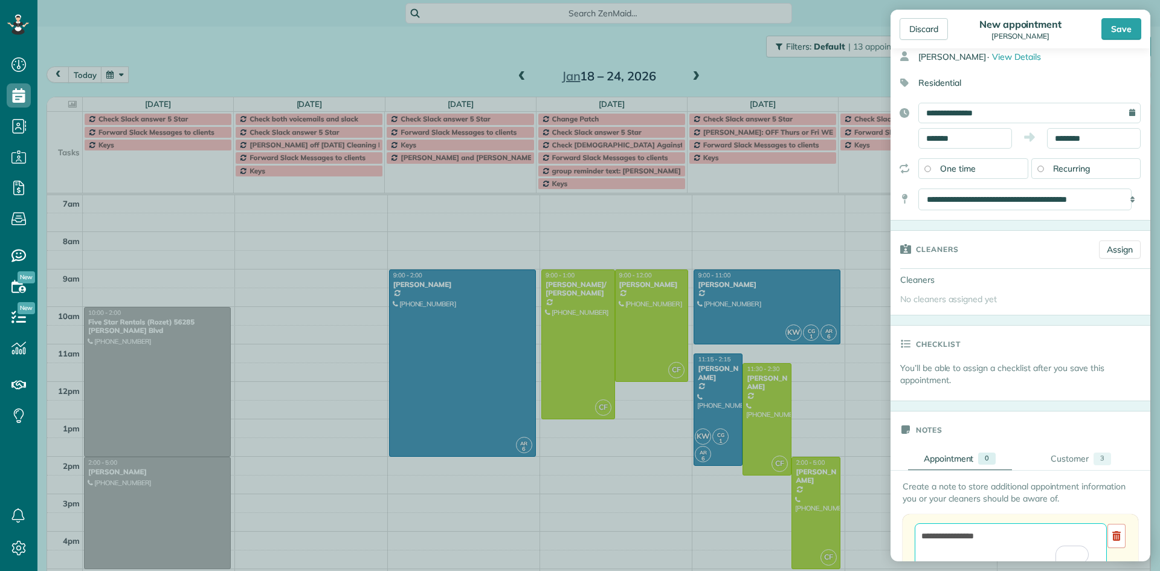
scroll to position [0, 0]
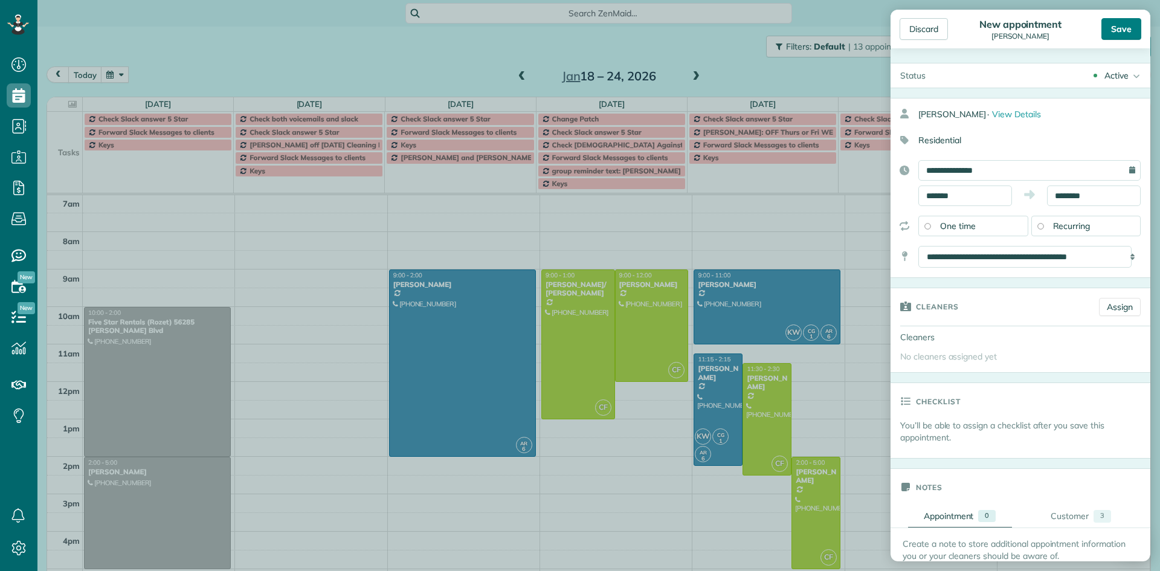
type textarea "**********"
click at [1126, 28] on div "Save" at bounding box center [1121, 29] width 40 height 22
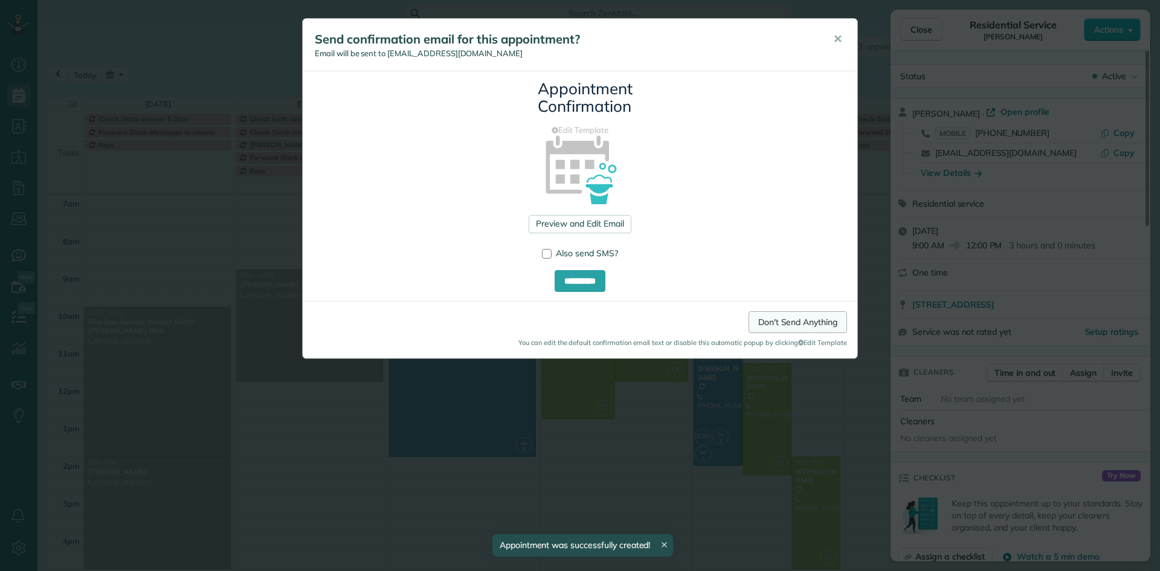
click at [800, 323] on link "Don't Send Anything" at bounding box center [797, 322] width 98 height 22
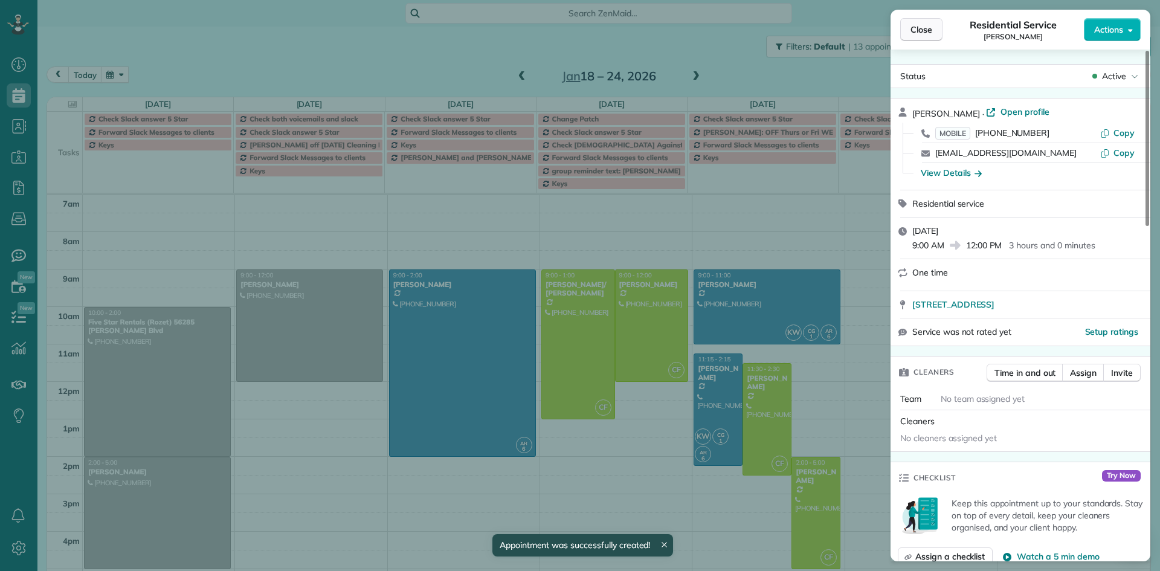
click at [926, 32] on span "Close" at bounding box center [921, 30] width 22 height 12
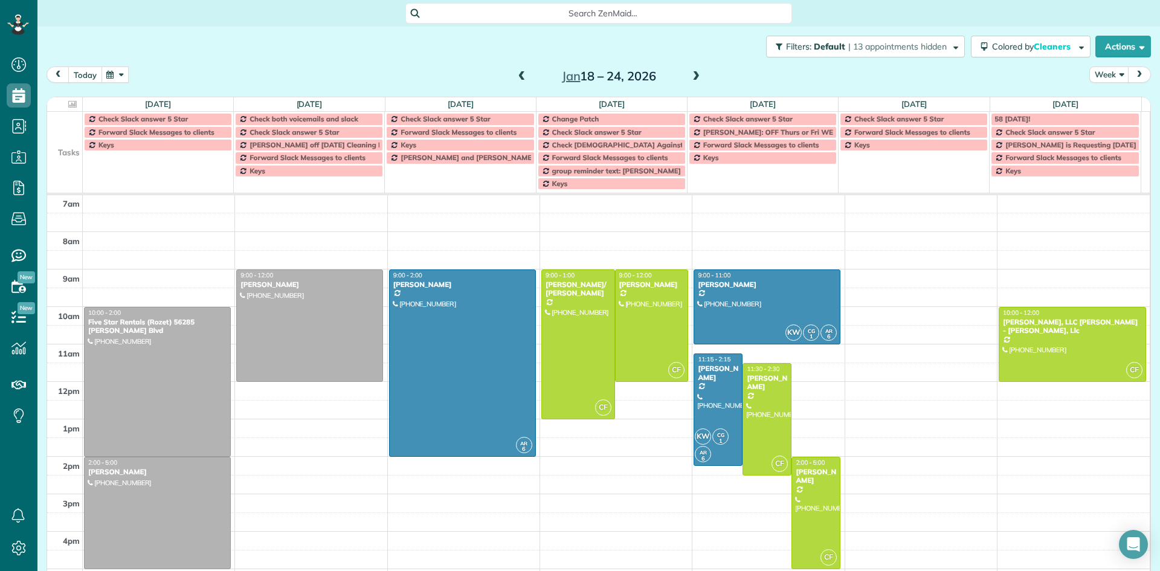
click at [81, 72] on button "today" at bounding box center [85, 74] width 34 height 16
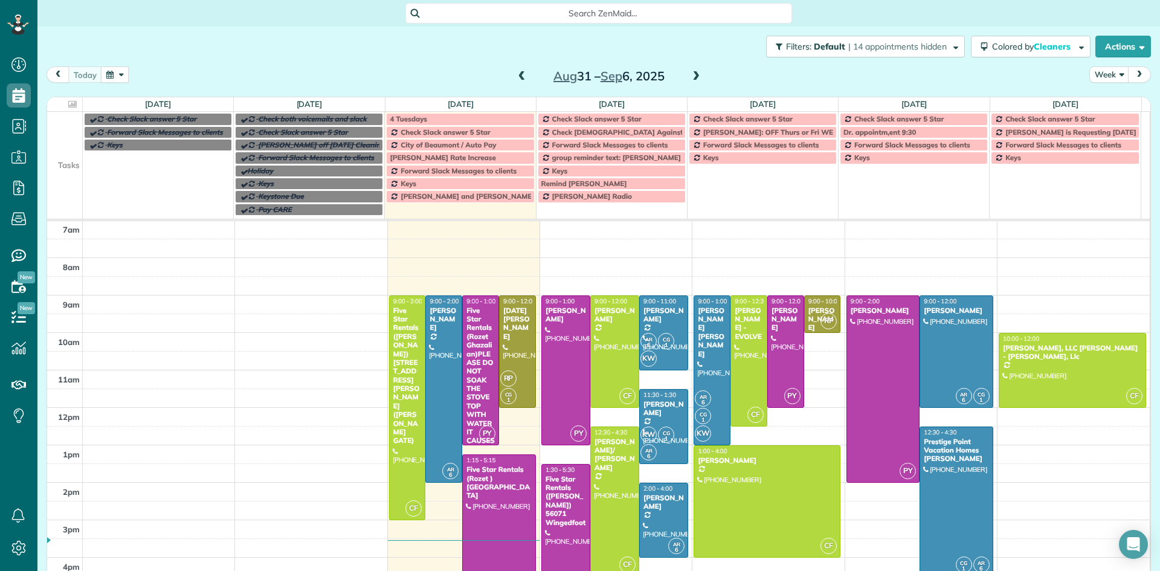
click at [691, 77] on span at bounding box center [695, 76] width 13 height 11
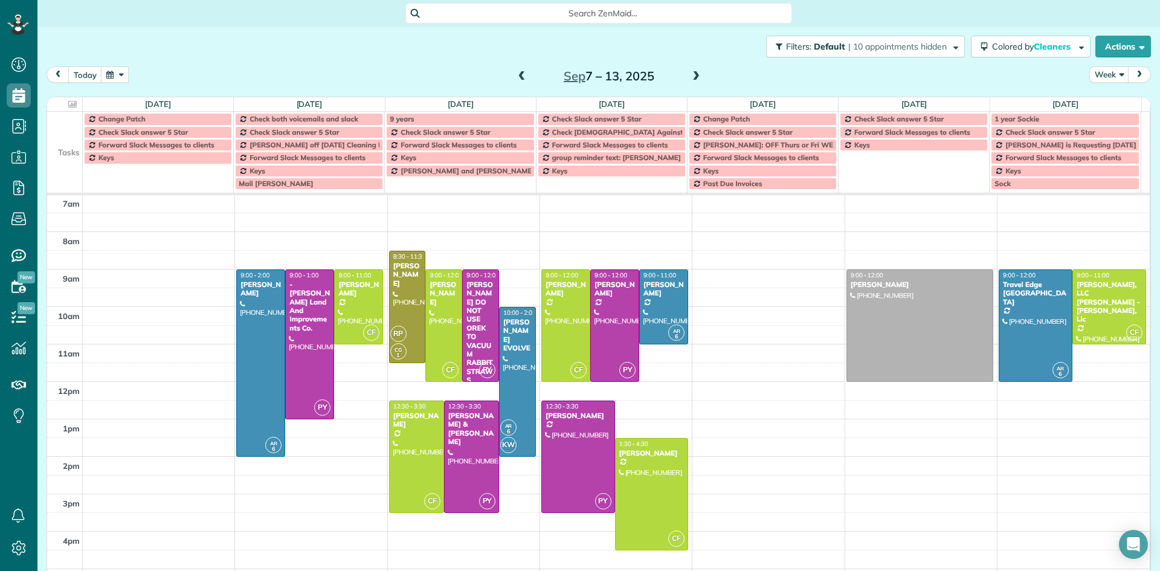
click at [517, 75] on span at bounding box center [521, 76] width 13 height 11
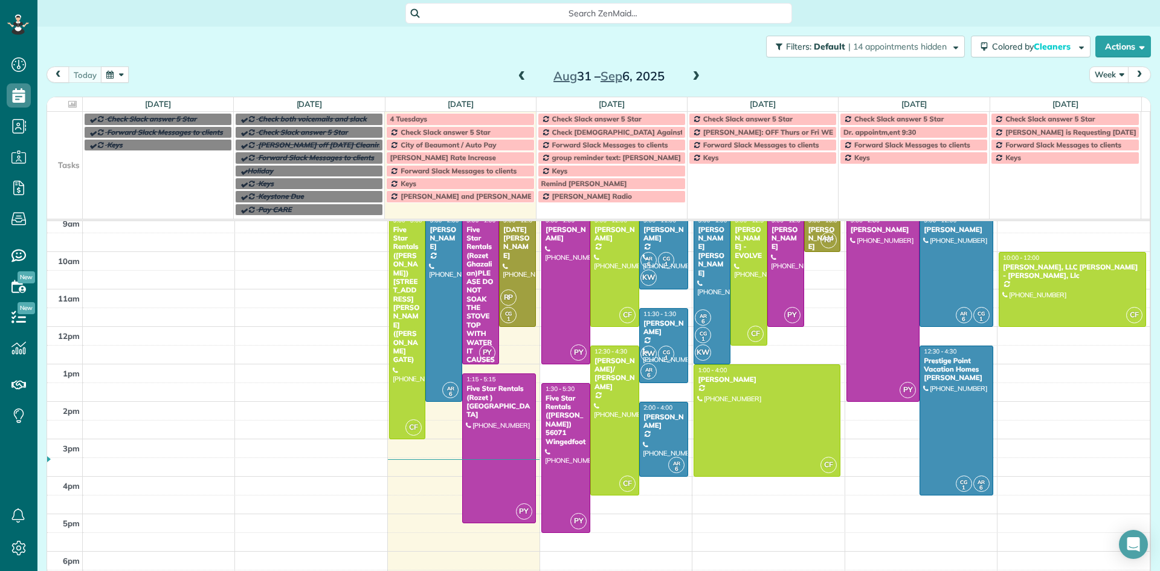
scroll to position [136, 0]
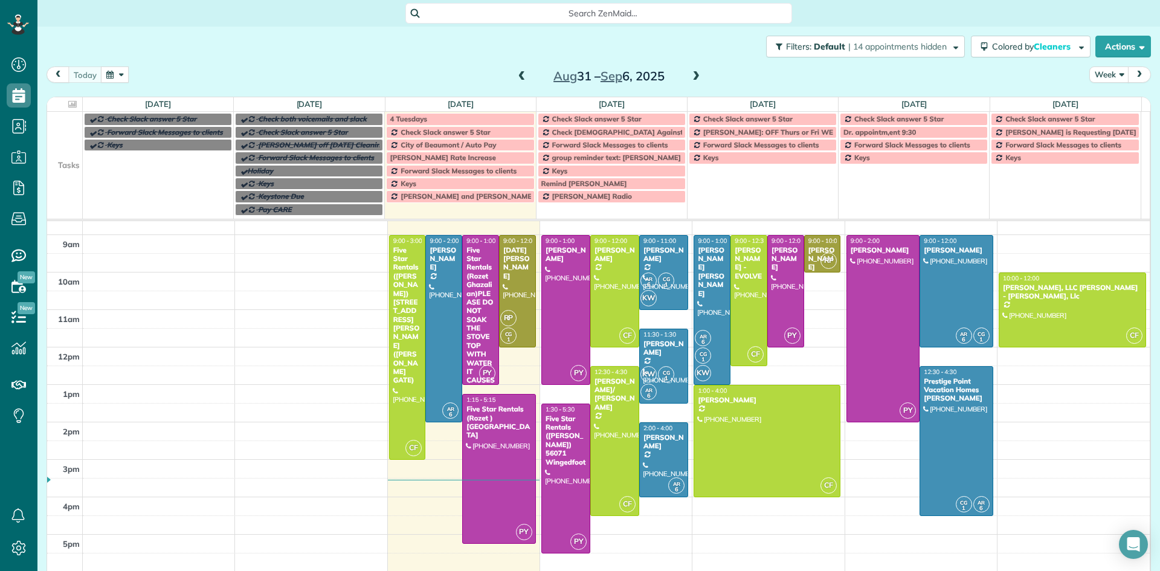
click at [691, 77] on span at bounding box center [695, 76] width 13 height 11
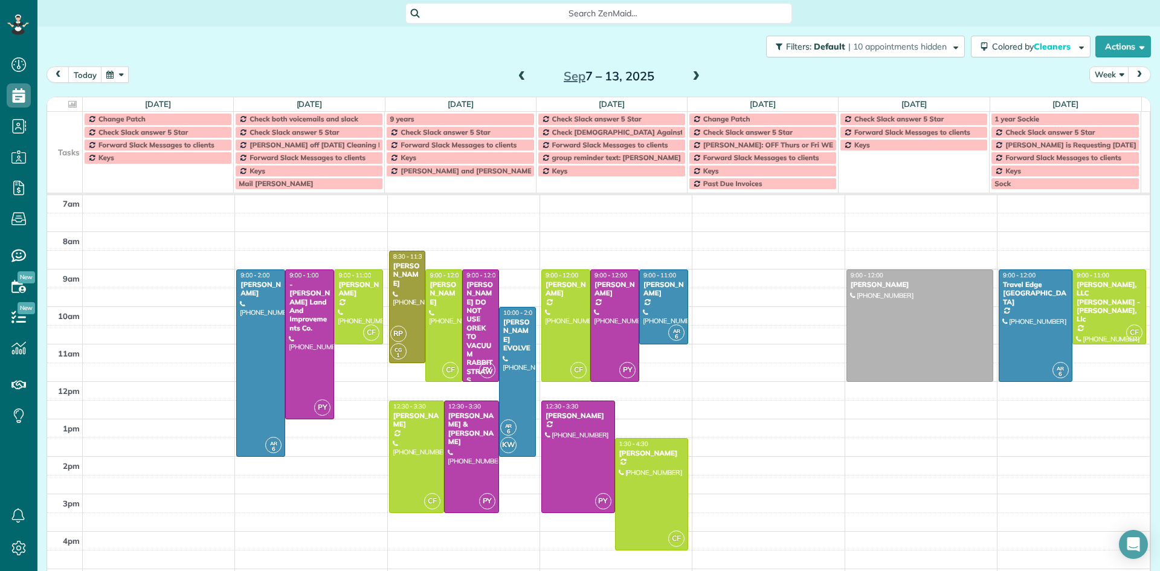
click at [691, 77] on span at bounding box center [695, 76] width 13 height 11
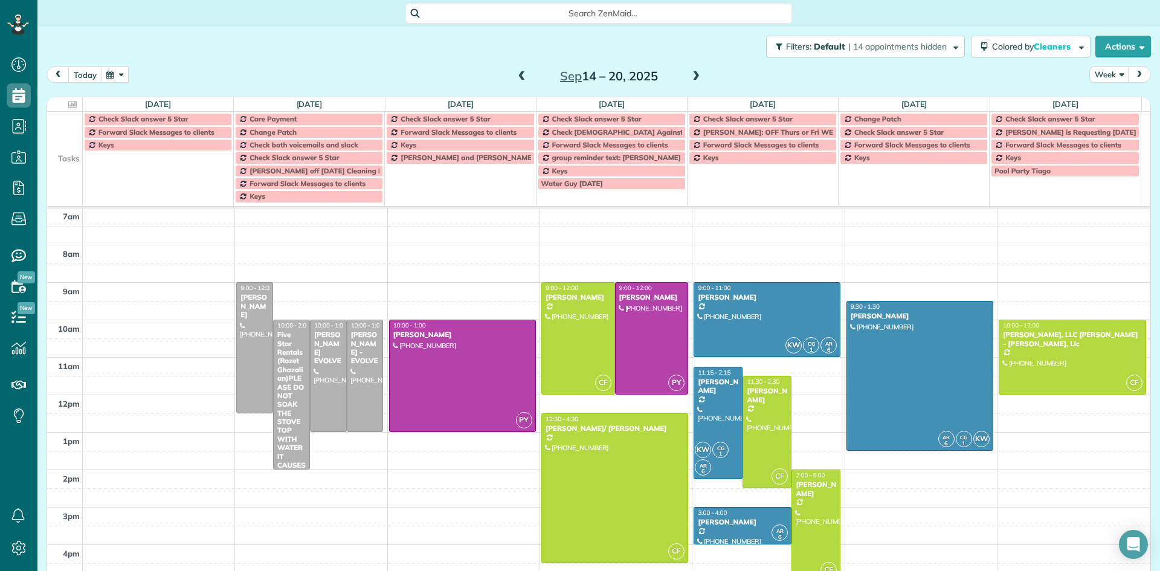
click at [691, 77] on span at bounding box center [695, 76] width 13 height 11
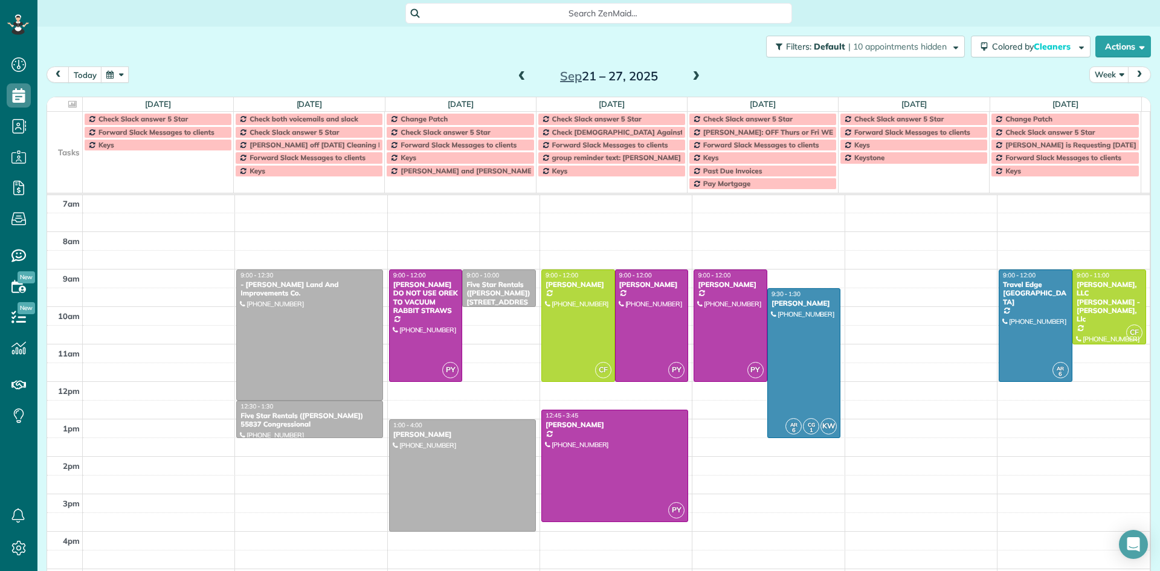
click at [690, 74] on span at bounding box center [695, 76] width 13 height 11
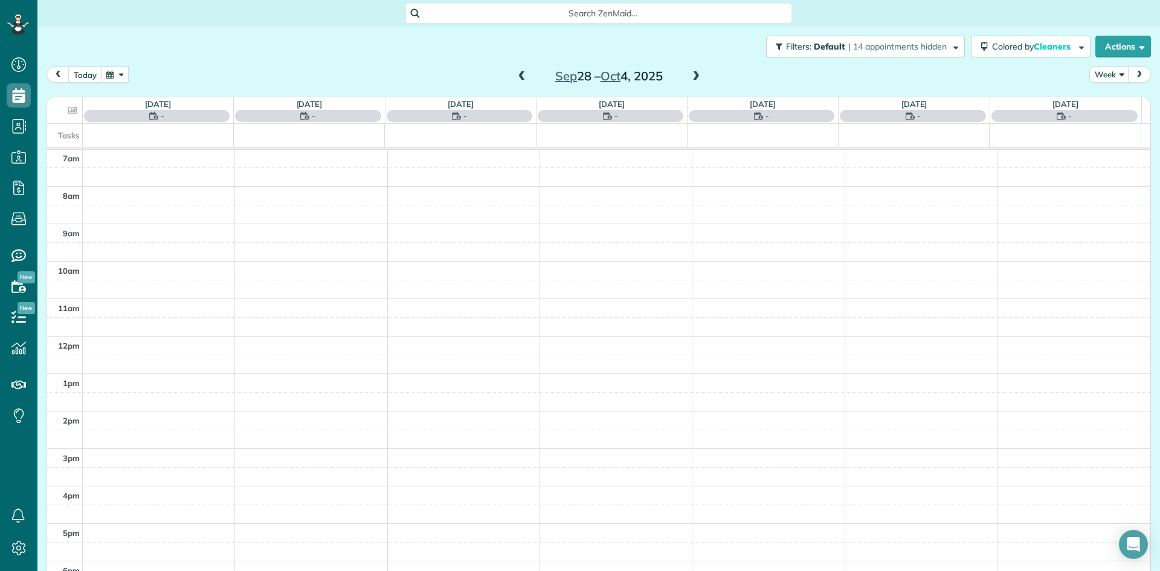
click at [515, 79] on span at bounding box center [521, 76] width 13 height 11
